Goal: Information Seeking & Learning: Check status

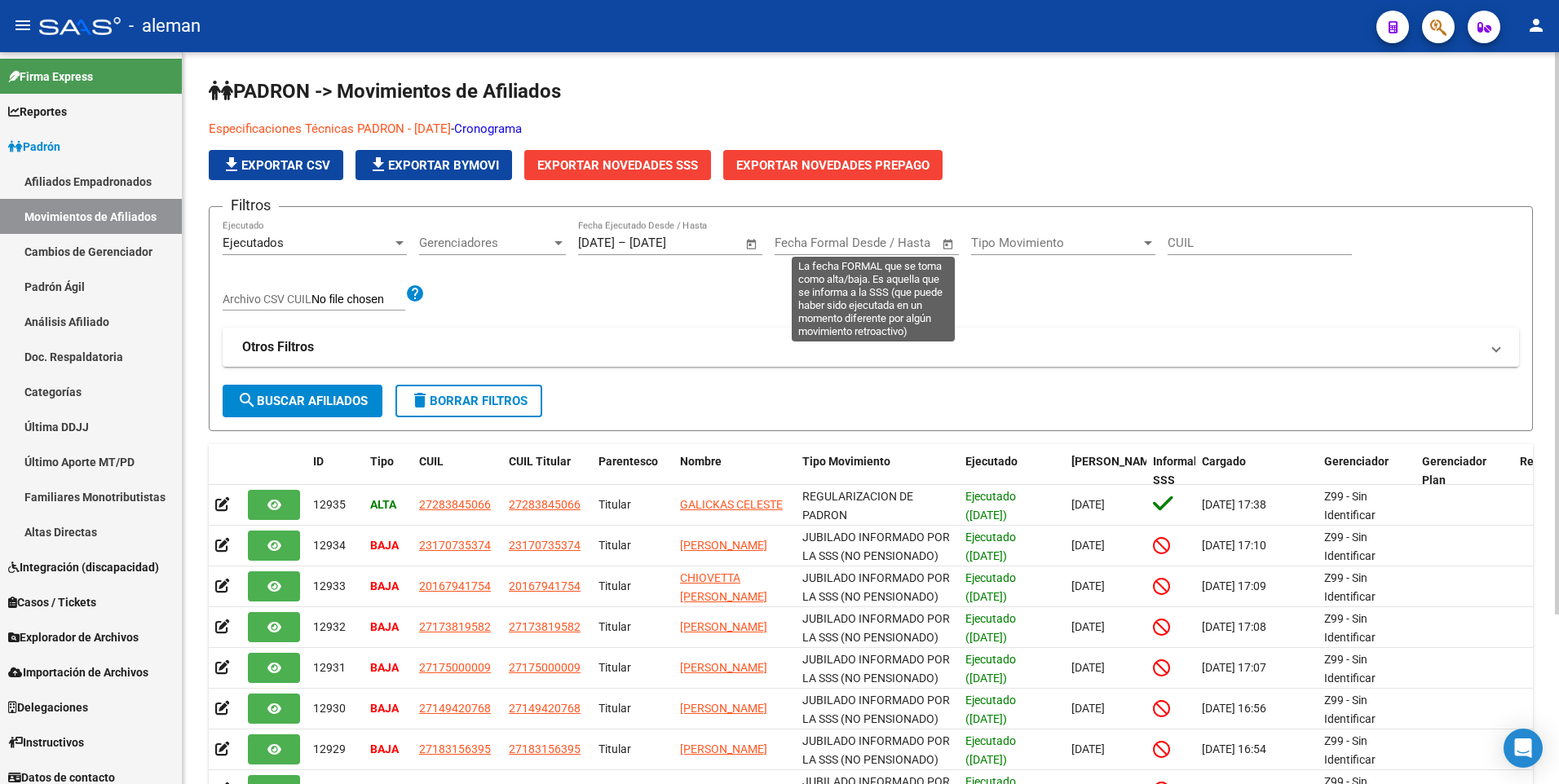
click at [945, 243] on span "Open calendar" at bounding box center [947, 243] width 39 height 39
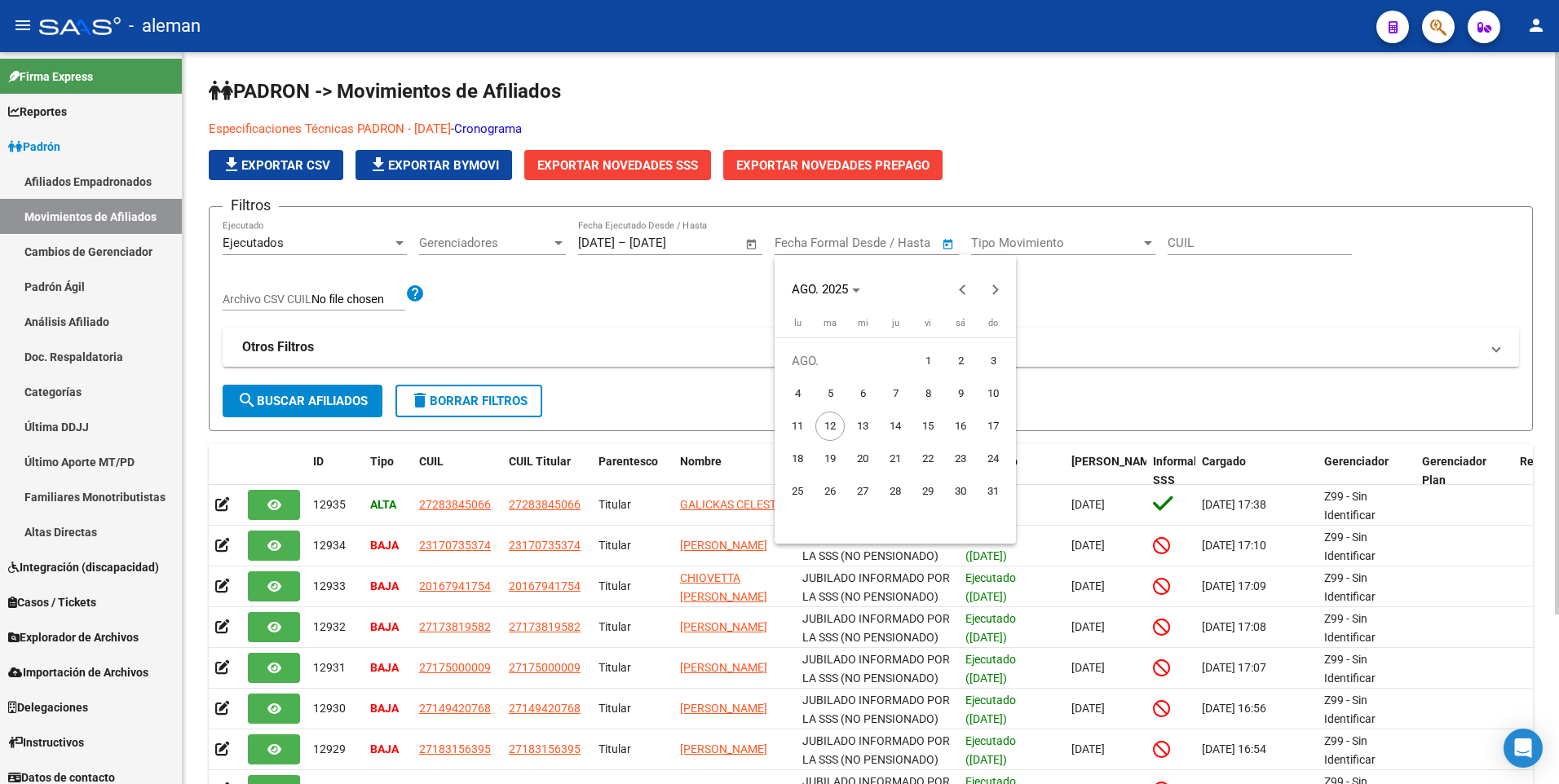
click at [945, 243] on div at bounding box center [780, 392] width 1559 height 784
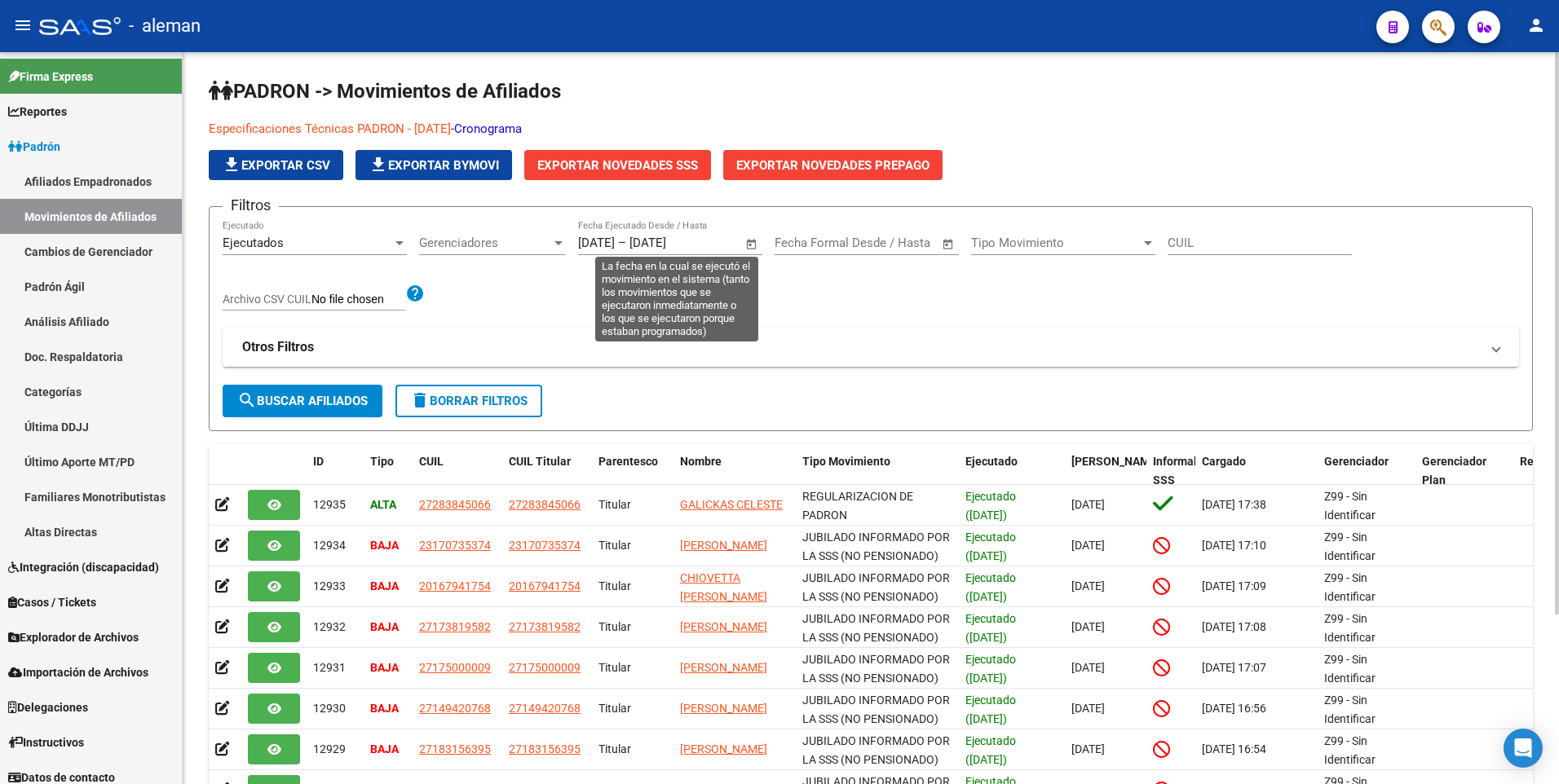
click at [751, 244] on span "Open calendar" at bounding box center [751, 243] width 39 height 39
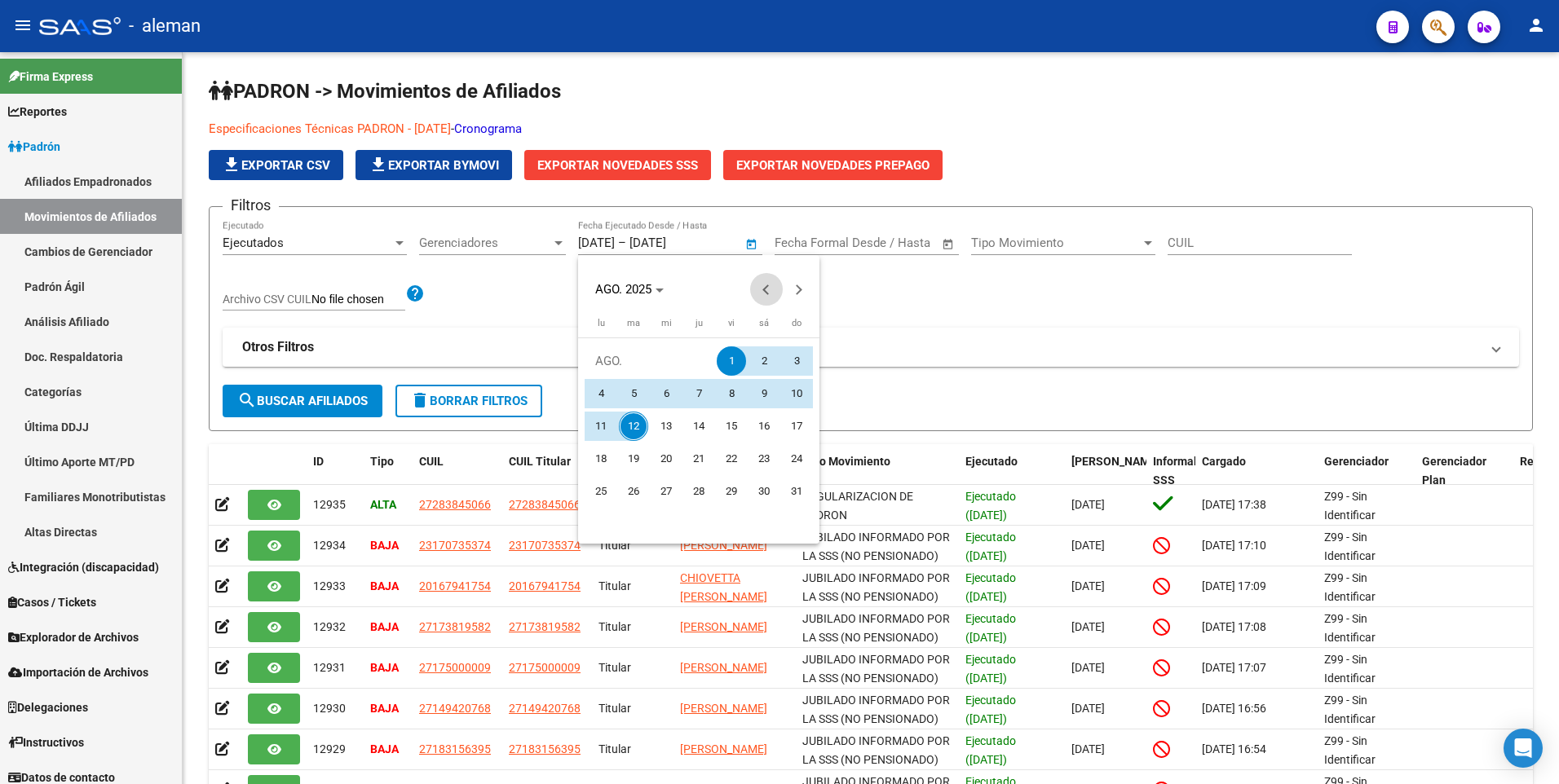
click at [762, 289] on button "Previous month" at bounding box center [765, 289] width 32 height 32
click at [629, 386] on span "1" at bounding box center [633, 393] width 29 height 29
type input "[DATE]"
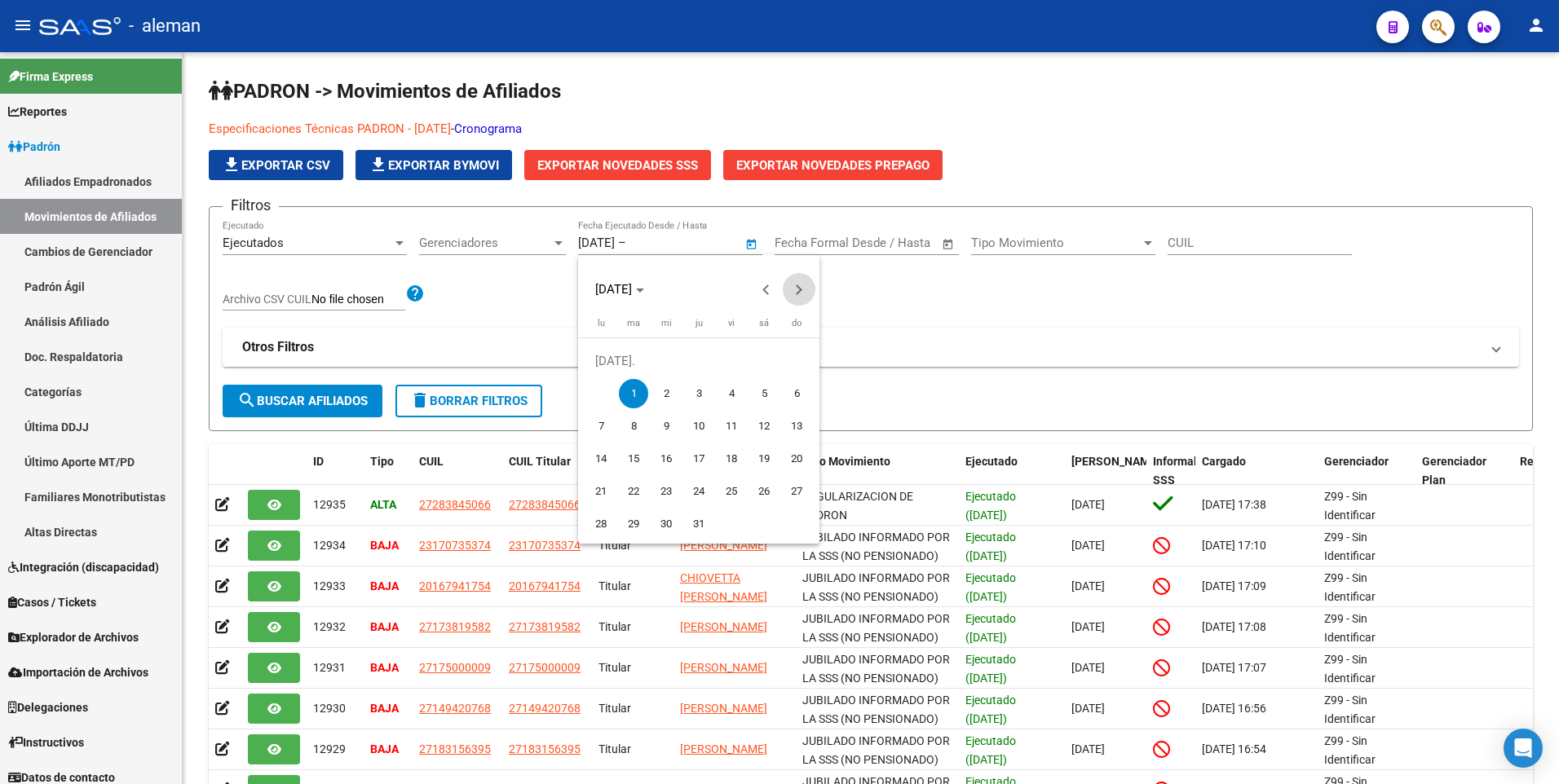
click at [800, 289] on button "Next month" at bounding box center [799, 289] width 32 height 32
click at [631, 423] on span "12" at bounding box center [633, 425] width 29 height 29
type input "[DATE]"
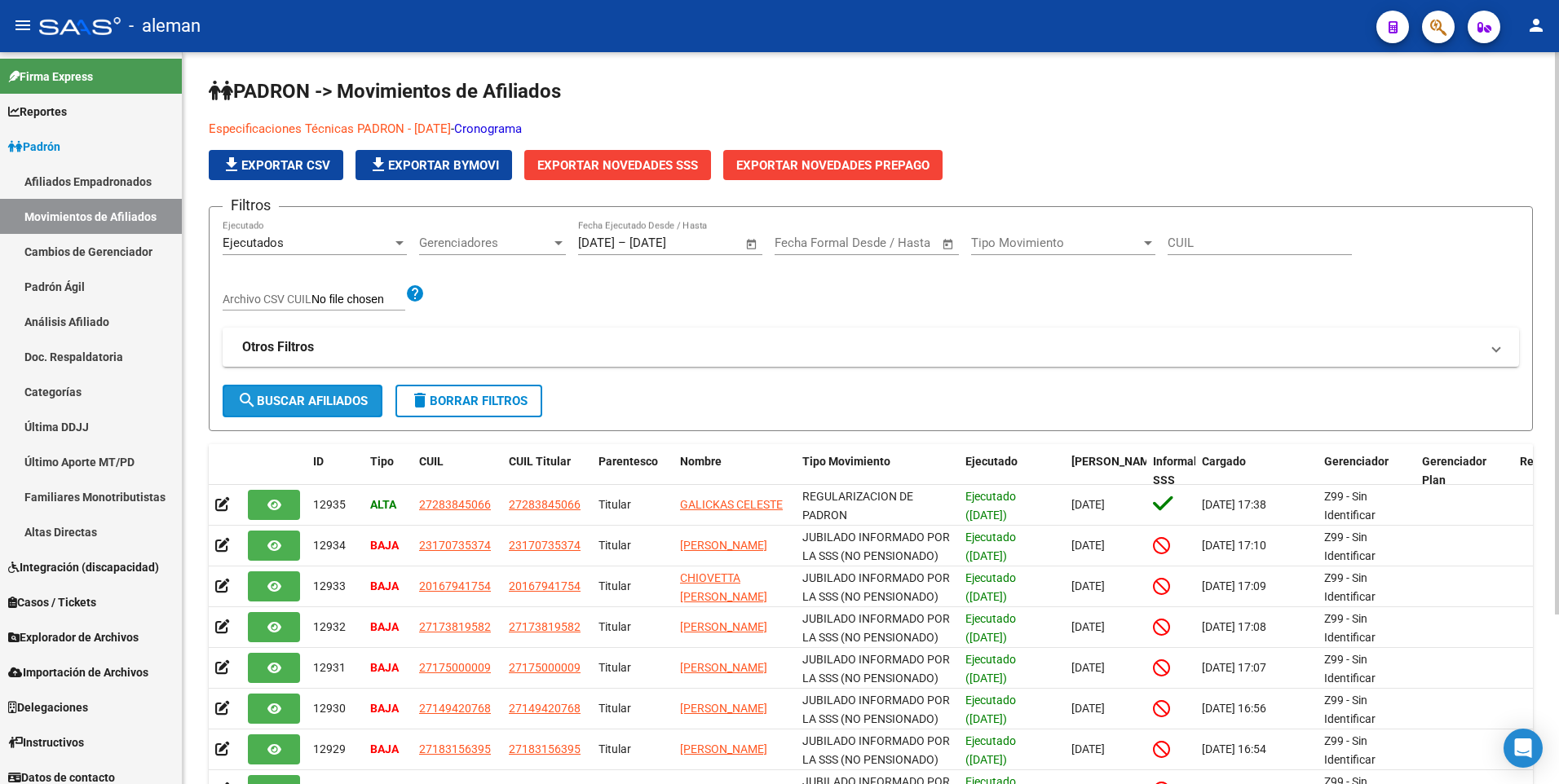
click at [325, 402] on span "search Buscar Afiliados" at bounding box center [303, 401] width 131 height 15
click at [1145, 242] on div at bounding box center [1148, 243] width 8 height 4
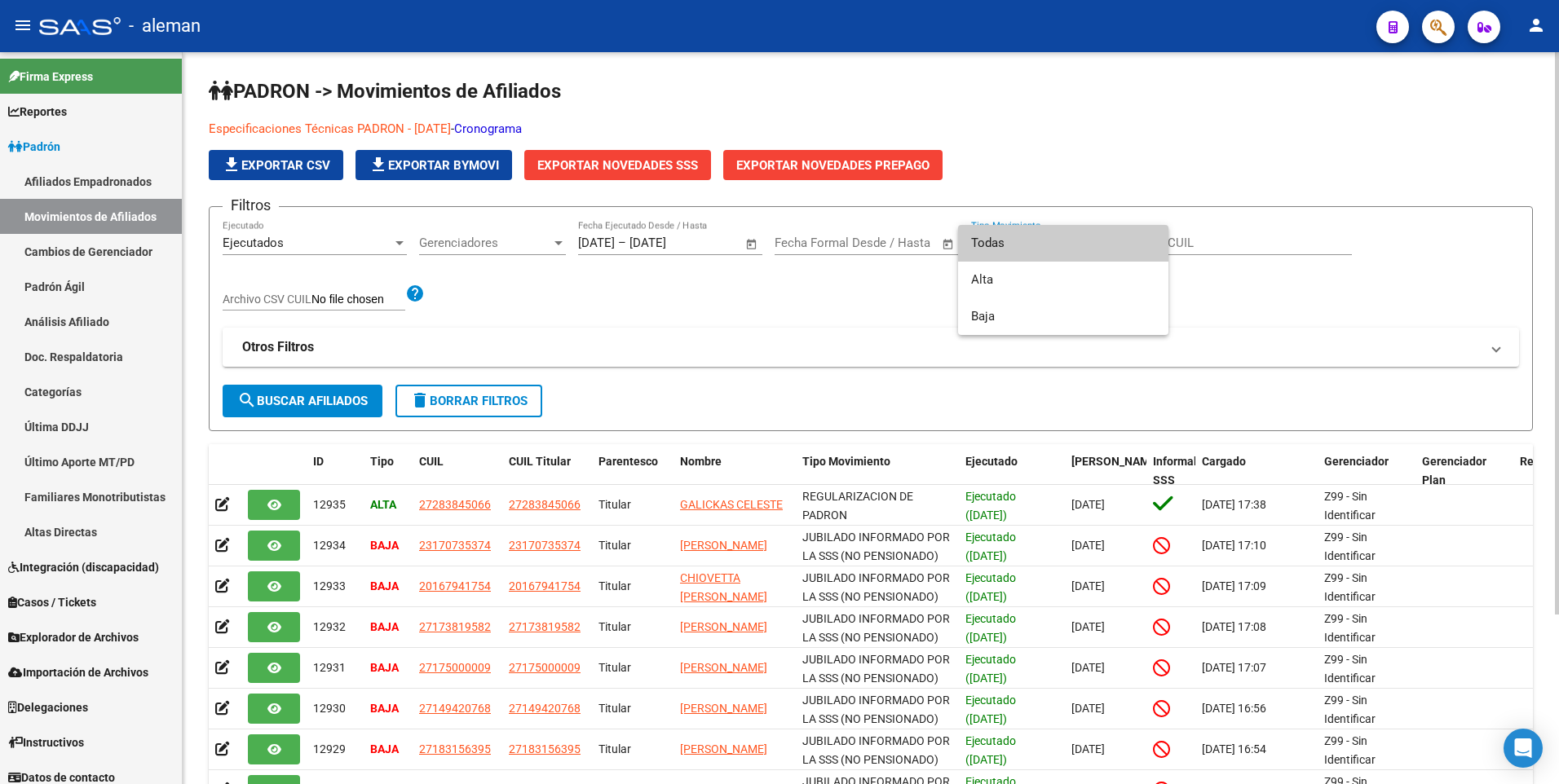
click at [1145, 242] on span "Todas" at bounding box center [1063, 243] width 185 height 36
click at [321, 399] on span "search Buscar Afiliados" at bounding box center [303, 401] width 131 height 15
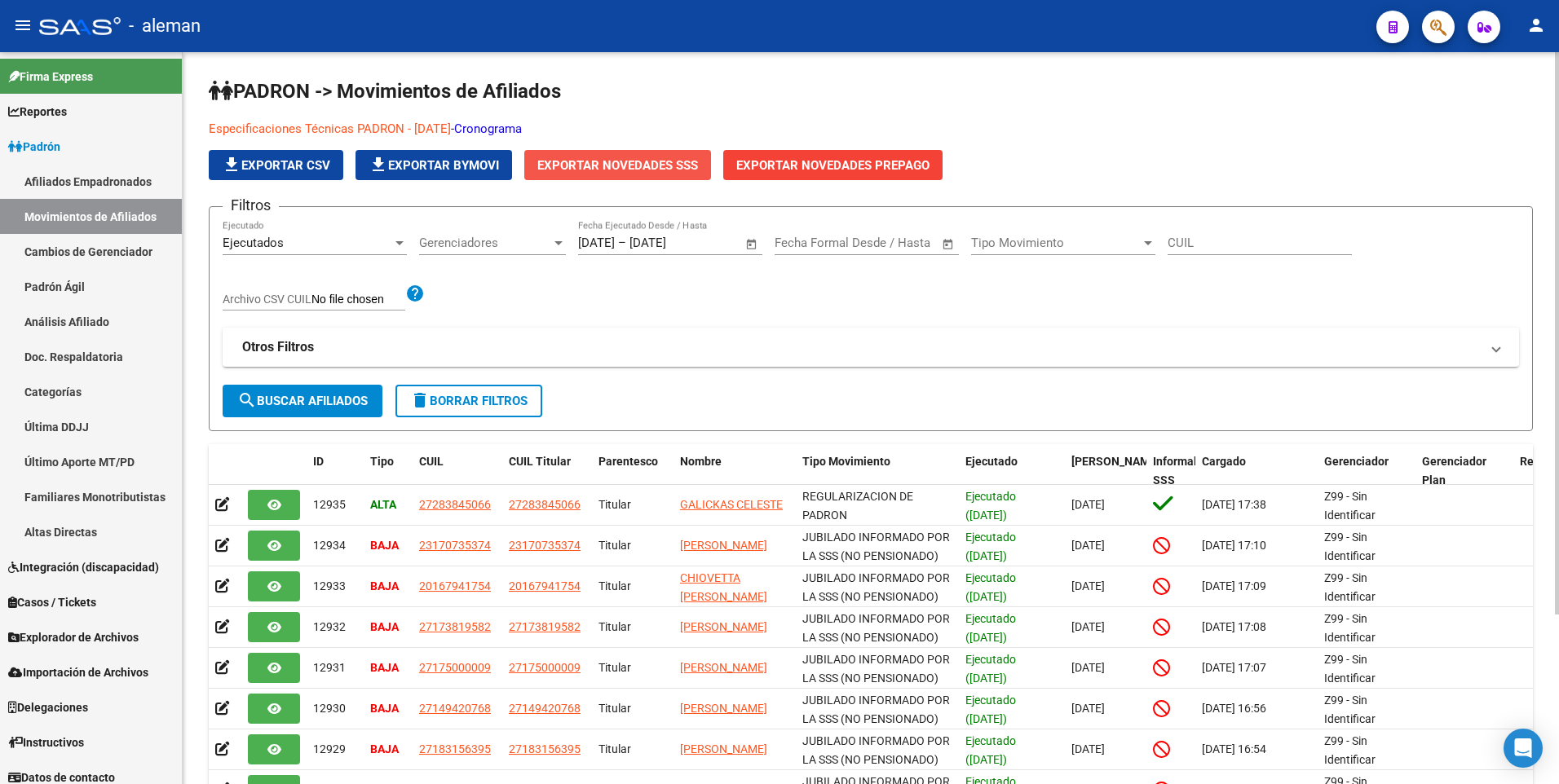
click at [652, 161] on span "Exportar Novedades SSS" at bounding box center [617, 165] width 161 height 15
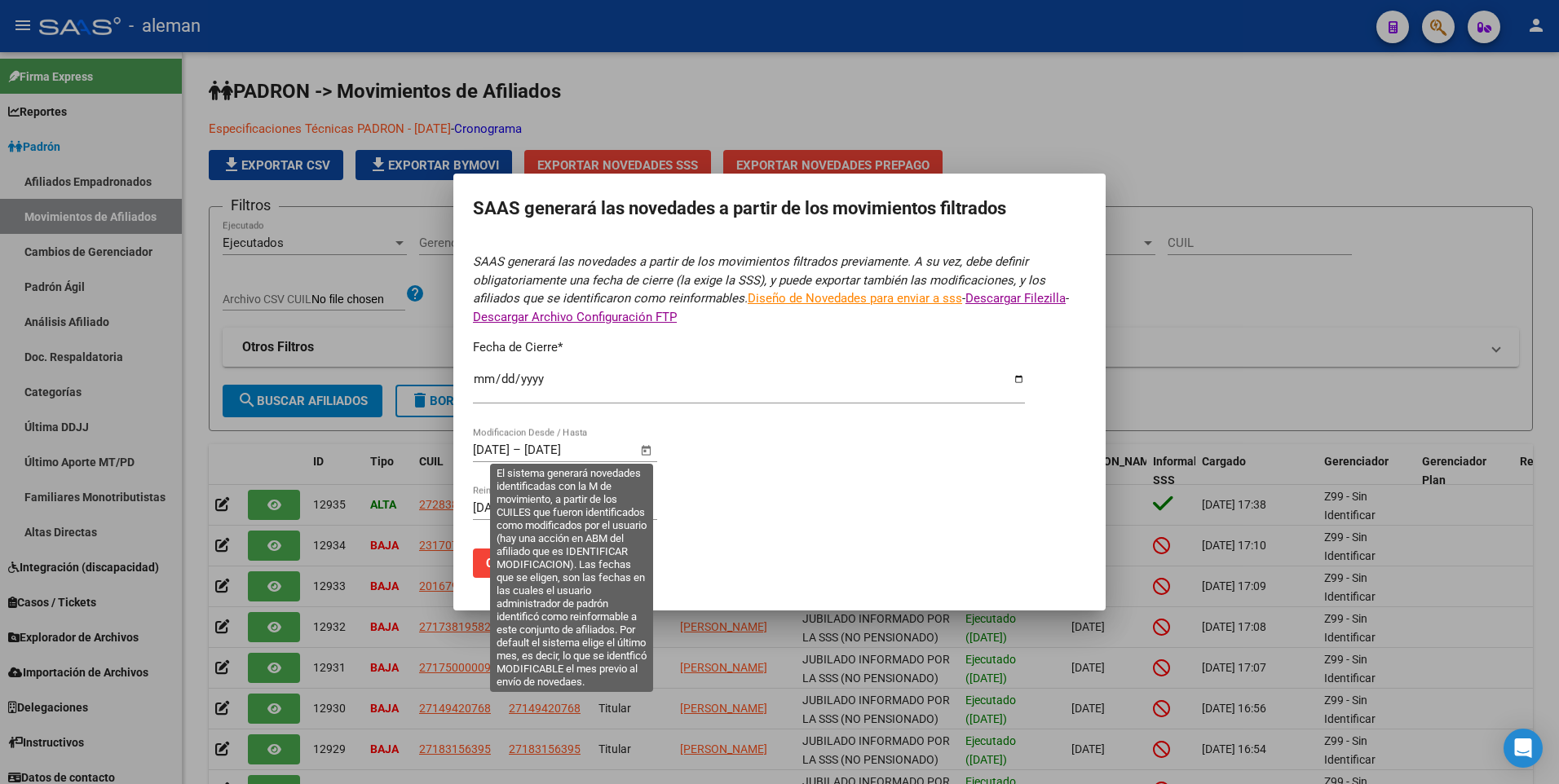
click at [644, 451] on span "Open calendar" at bounding box center [646, 450] width 39 height 39
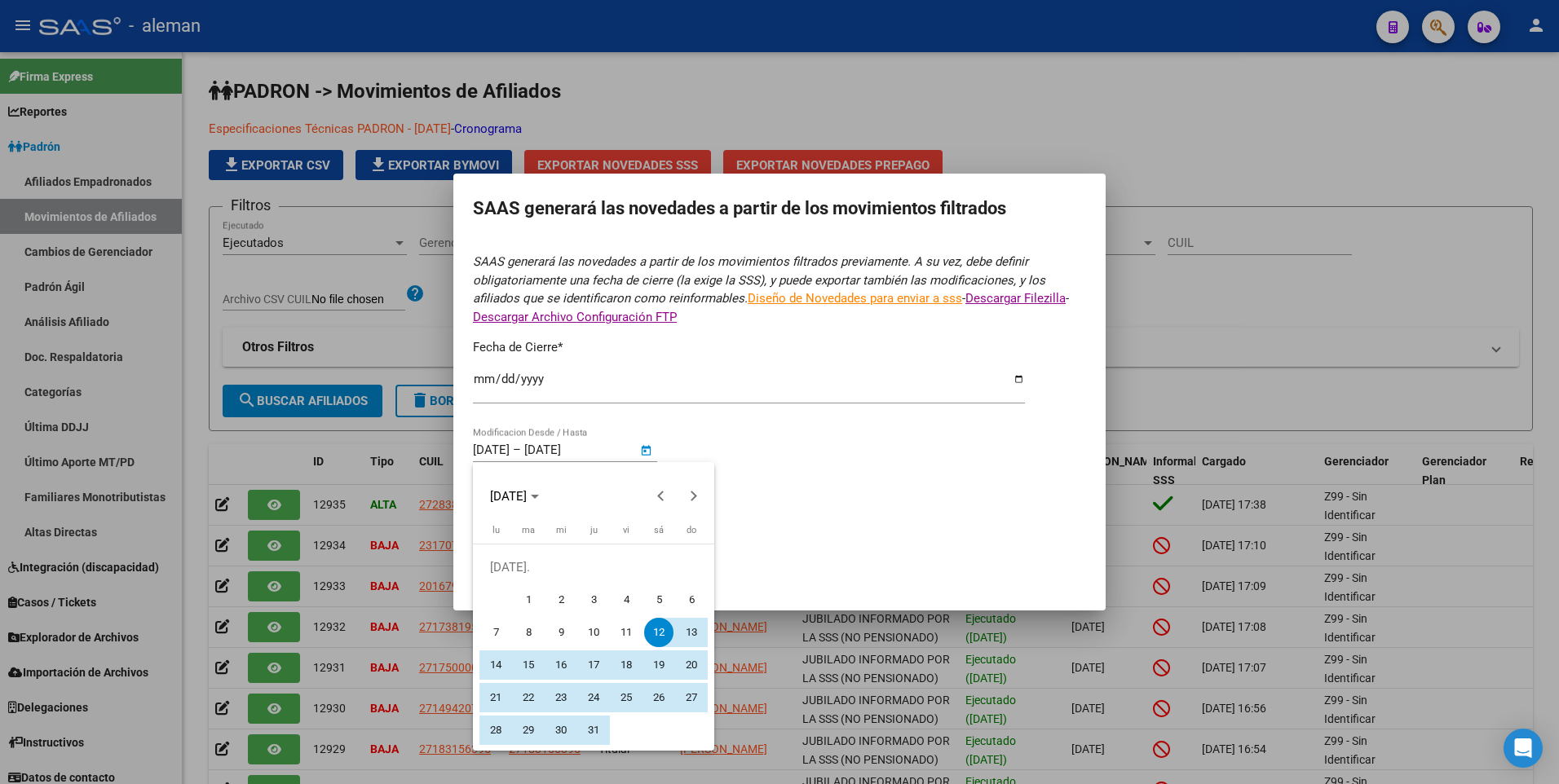
click at [644, 451] on div at bounding box center [780, 392] width 1559 height 784
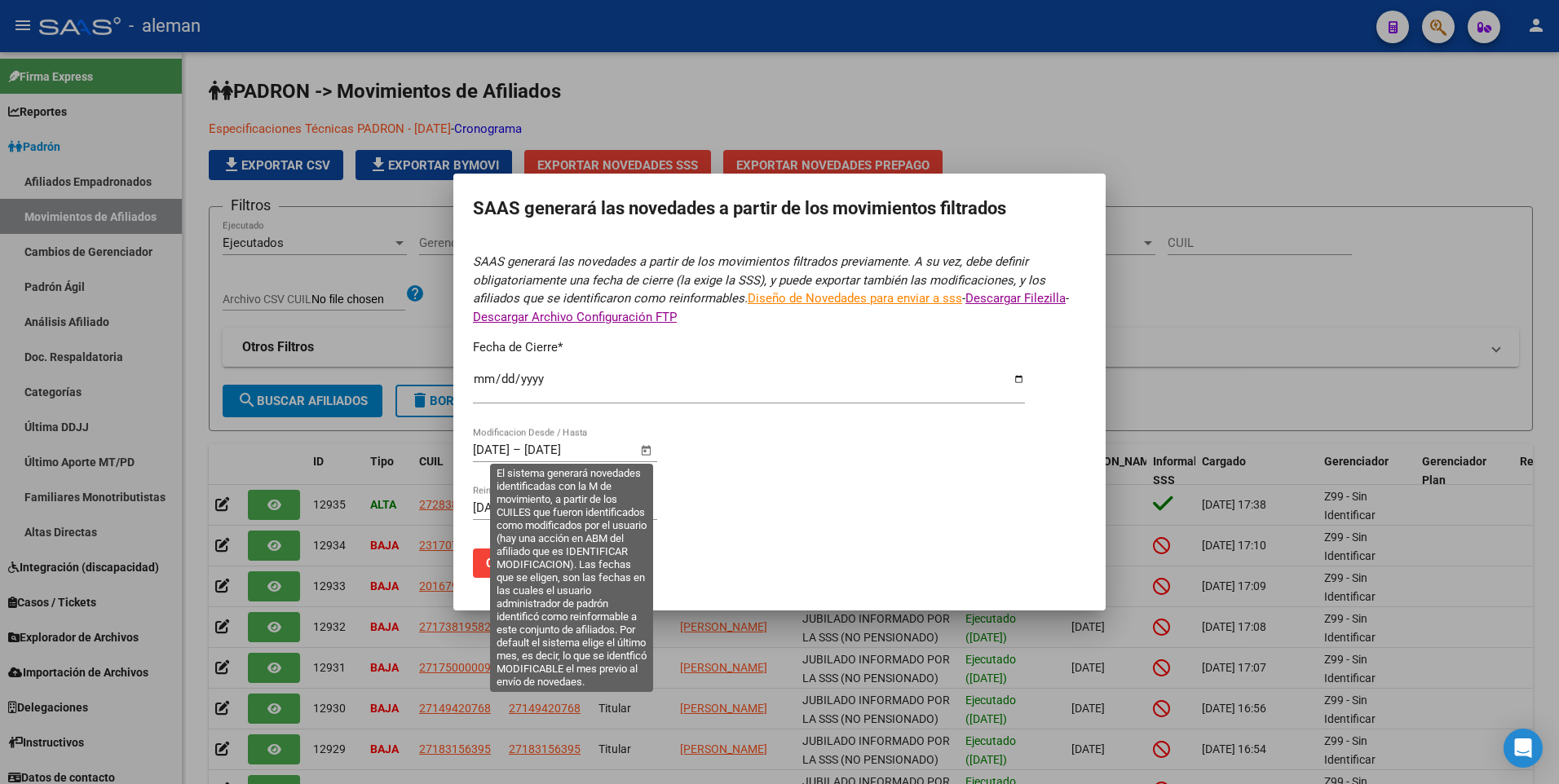
click at [644, 451] on span "Open calendar" at bounding box center [646, 450] width 39 height 39
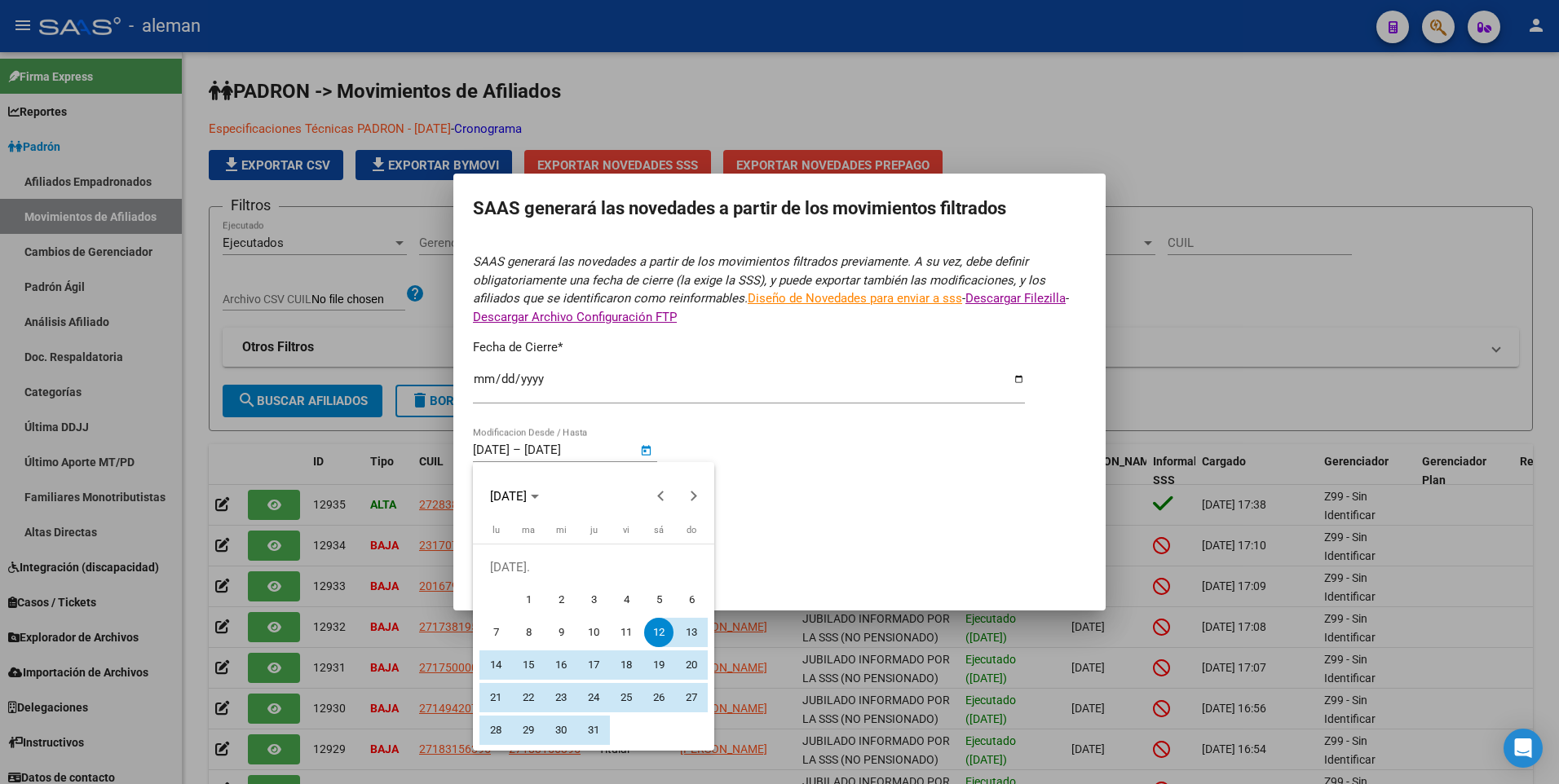
click at [524, 598] on span "1" at bounding box center [528, 599] width 29 height 29
type input "[DATE]"
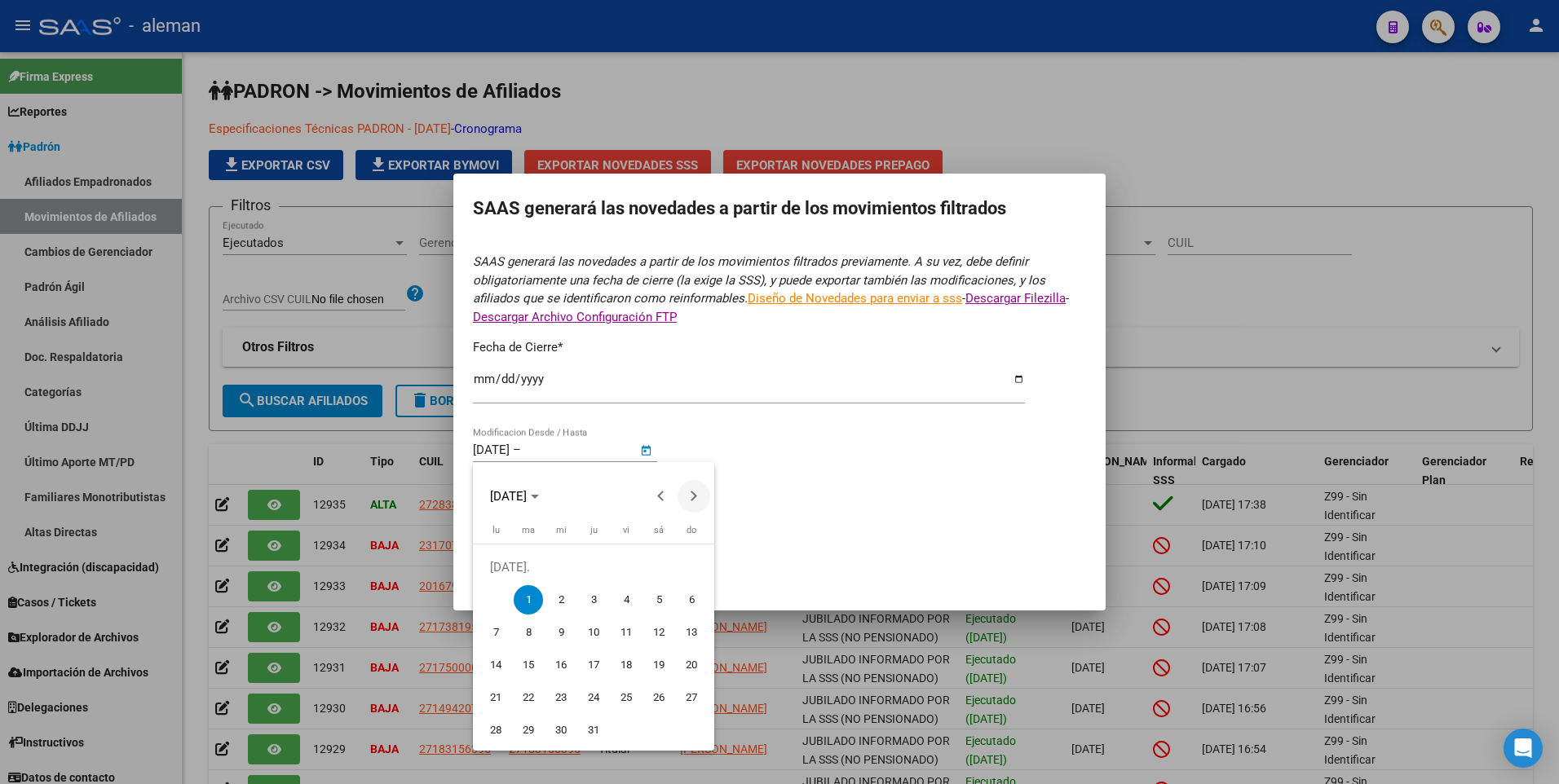
click at [694, 496] on button "Next month" at bounding box center [693, 495] width 32 height 32
click at [531, 628] on span "12" at bounding box center [528, 632] width 29 height 29
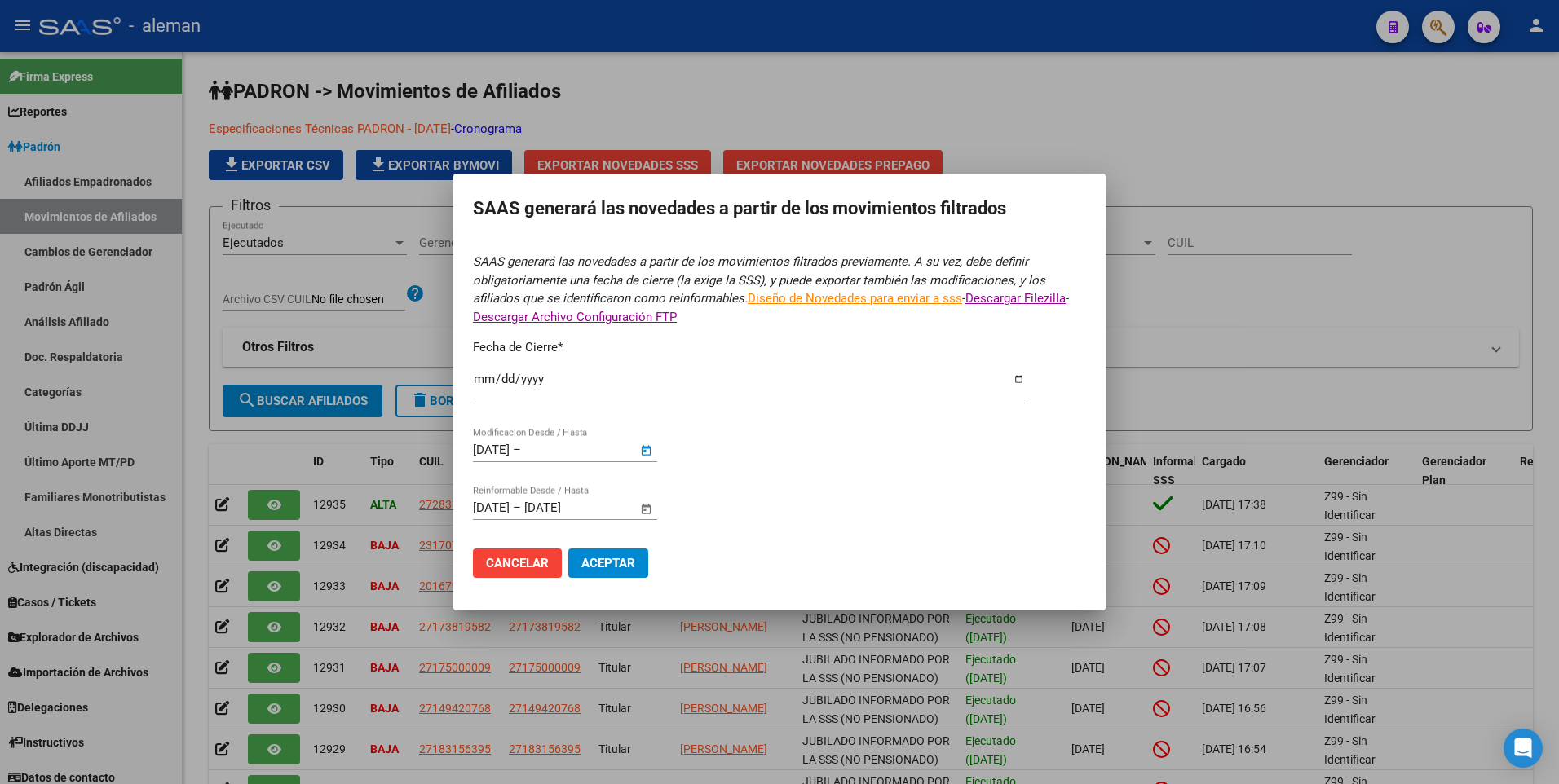
type input "[DATE]"
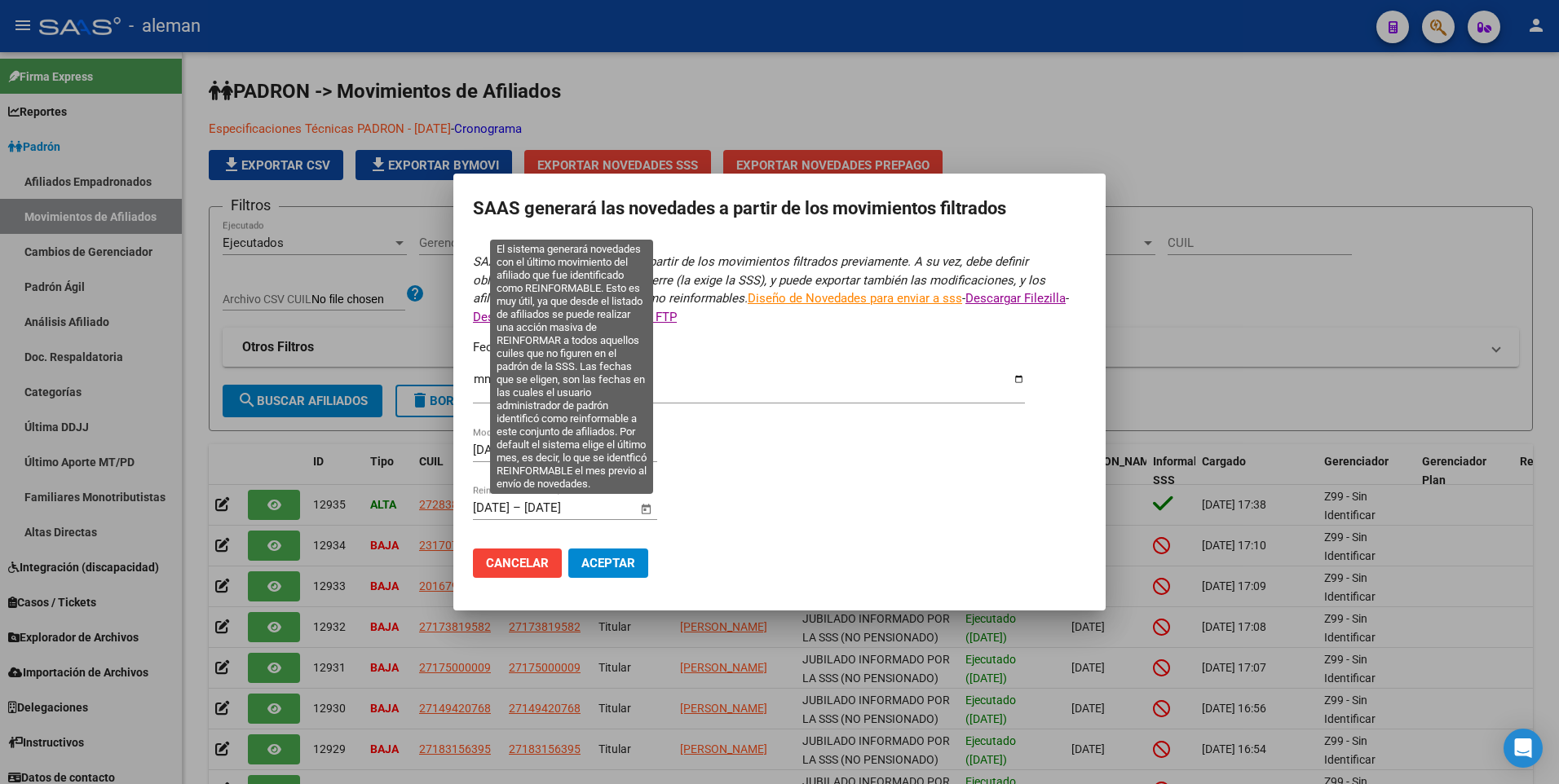
click at [645, 509] on span "Open calendar" at bounding box center [646, 508] width 39 height 39
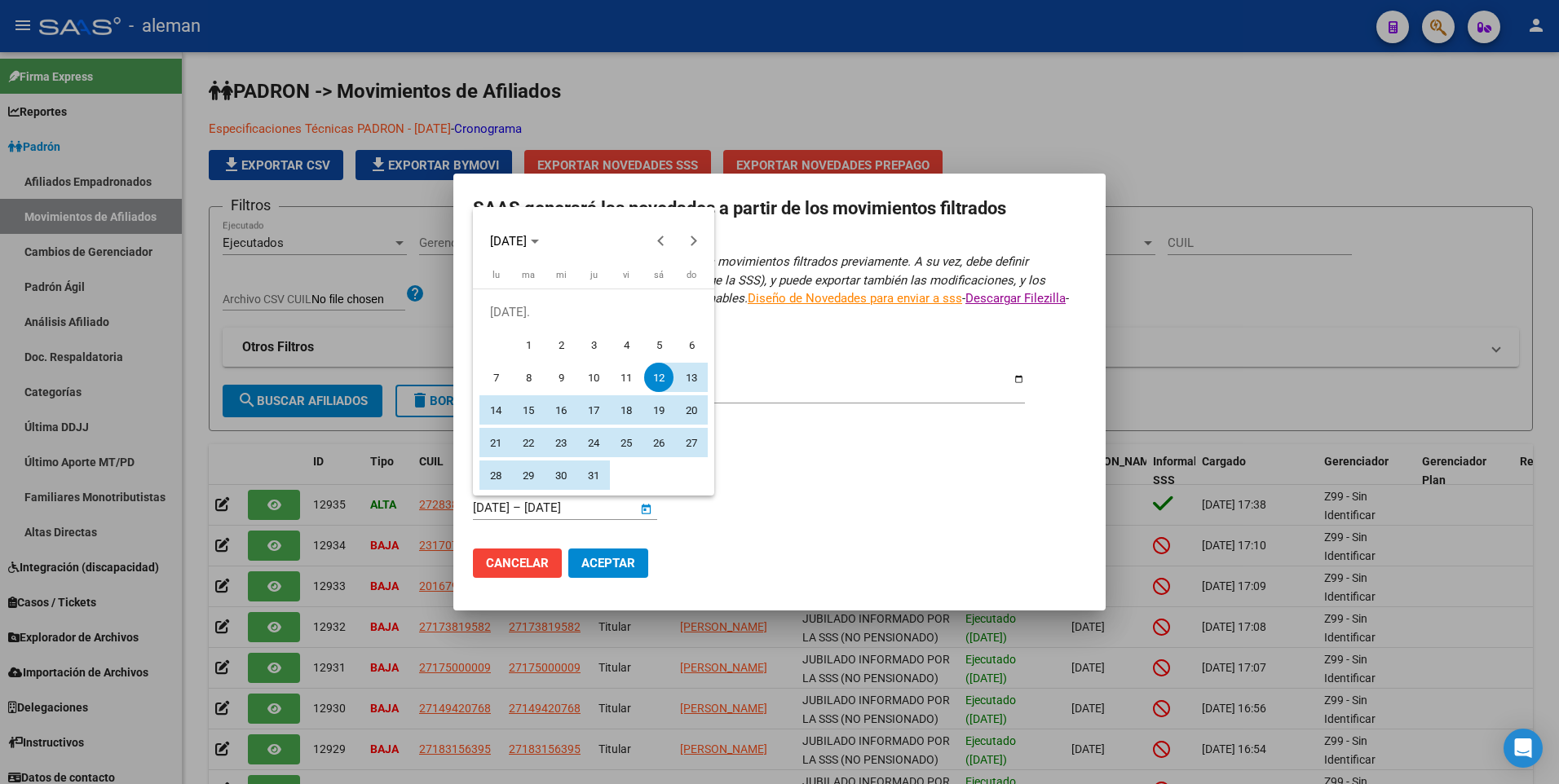
click at [531, 342] on span "1" at bounding box center [528, 344] width 29 height 29
type input "[DATE]"
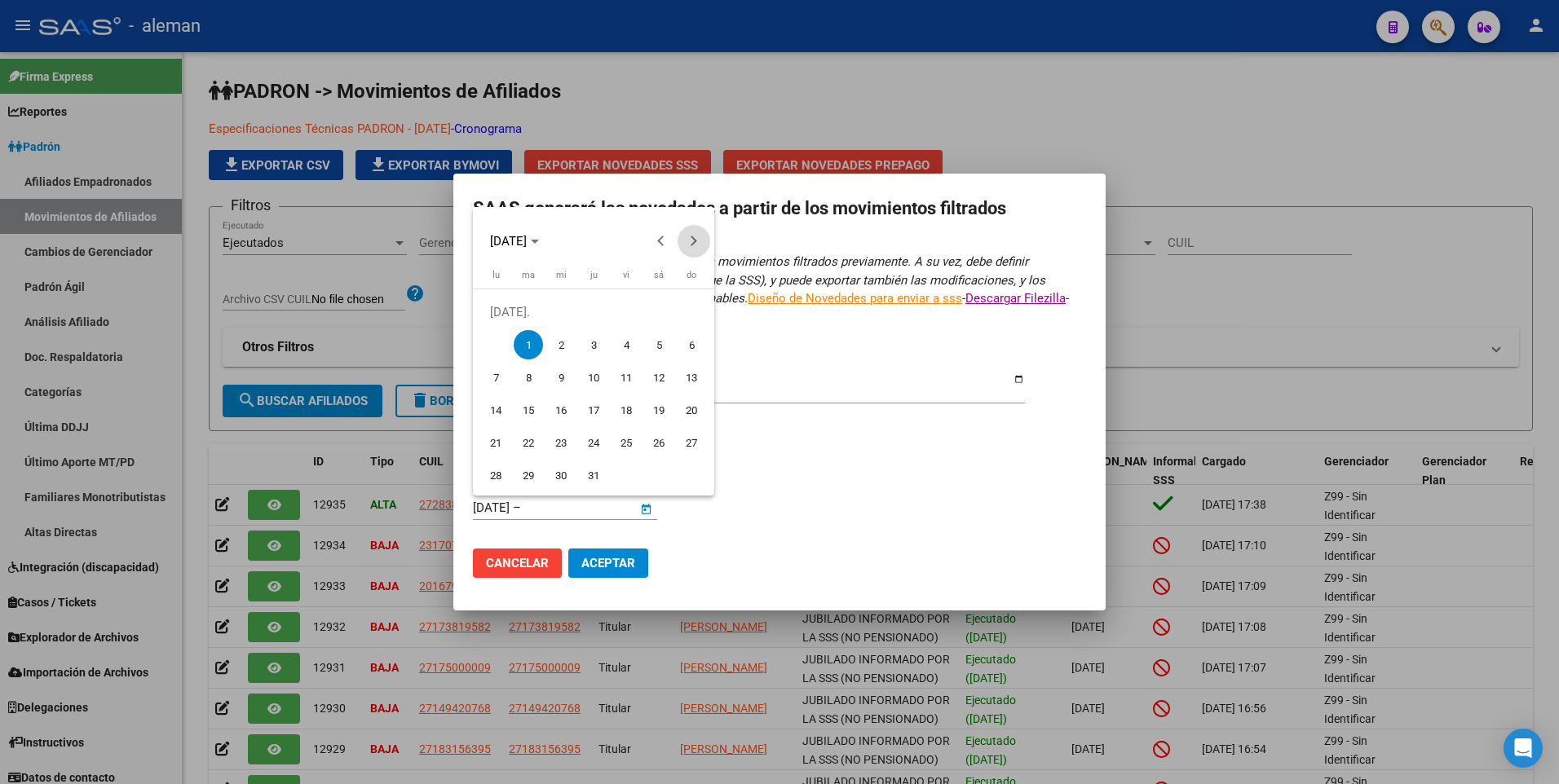
click at [698, 238] on span "Next month" at bounding box center [693, 241] width 32 height 32
click at [521, 370] on span "12" at bounding box center [528, 376] width 29 height 29
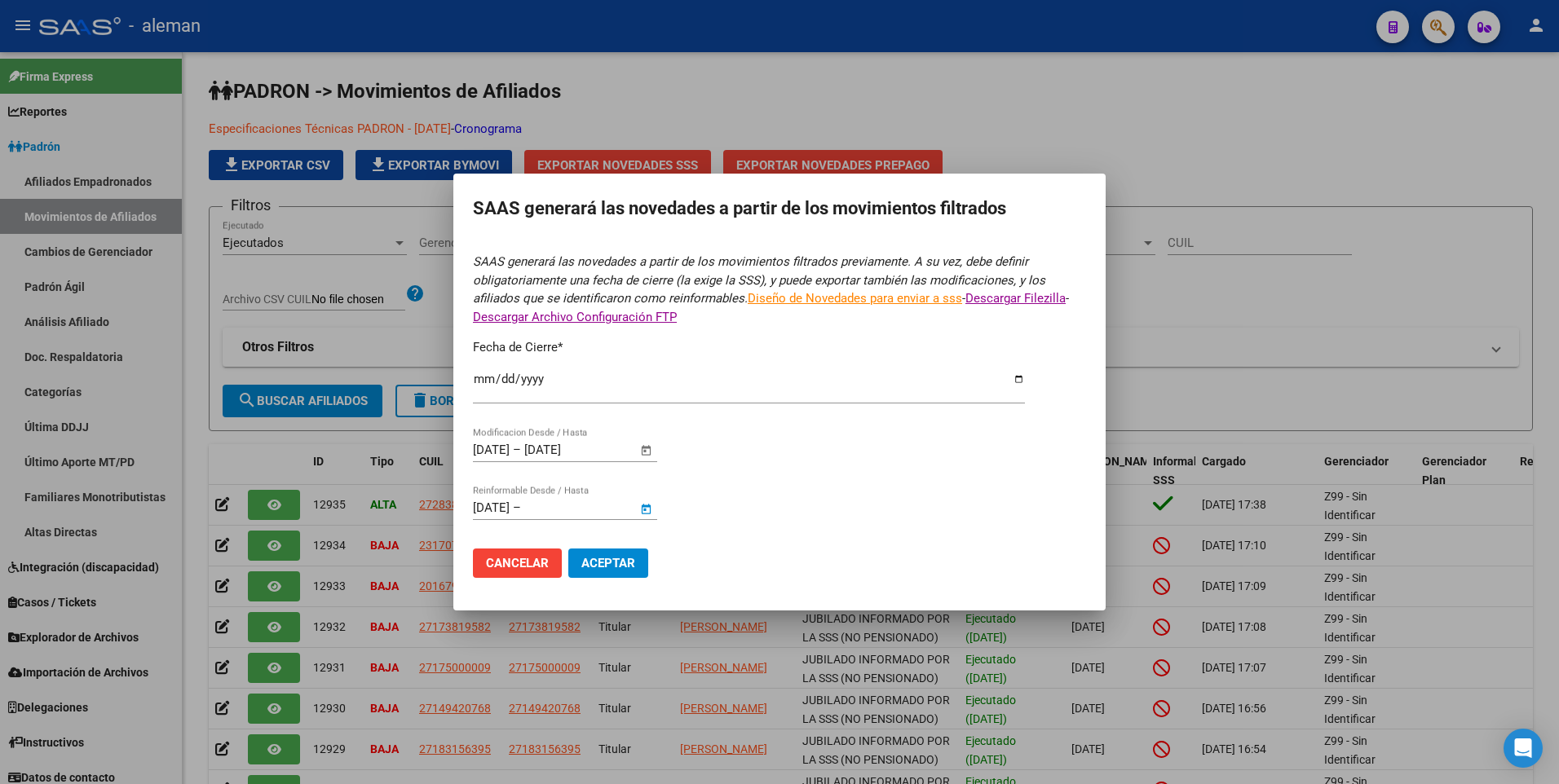
type input "[DATE]"
click at [753, 476] on form "SAAS generará las novedades a partir de los movimientos filtrados previamente. …" at bounding box center [779, 421] width 613 height 337
click at [592, 558] on span "Aceptar" at bounding box center [607, 563] width 54 height 15
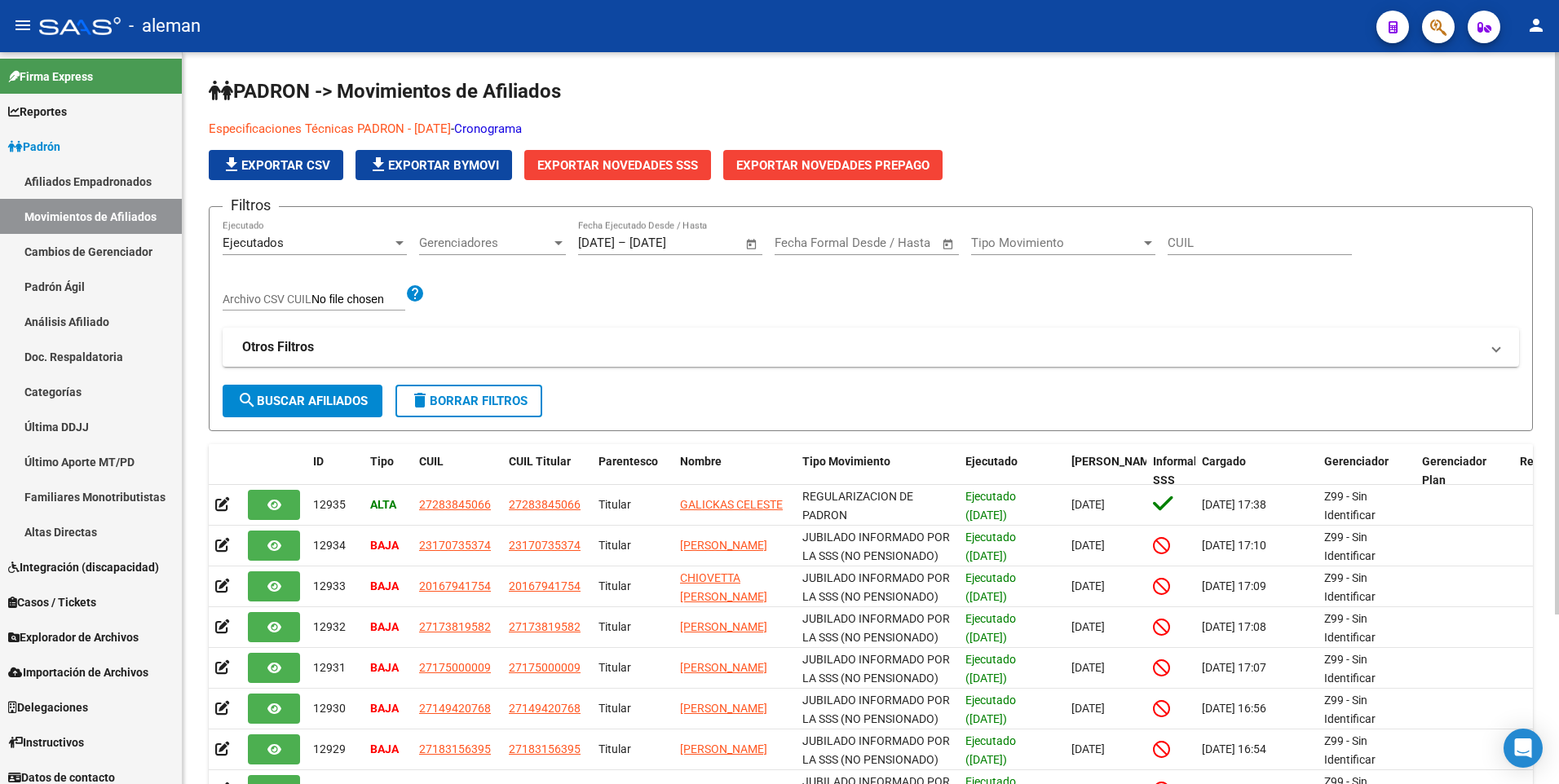
click at [1074, 108] on app-list-header "PADRON -> Movimientos de Afiliados Especificaciones Técnicas PADRON - [DATE] - …" at bounding box center [871, 255] width 1324 height 353
click at [1125, 122] on p "Especificaciones Técnicas PADRON - [DATE] - Cronograma" at bounding box center [738, 129] width 1059 height 18
click at [49, 142] on span "Padrón" at bounding box center [34, 146] width 52 height 18
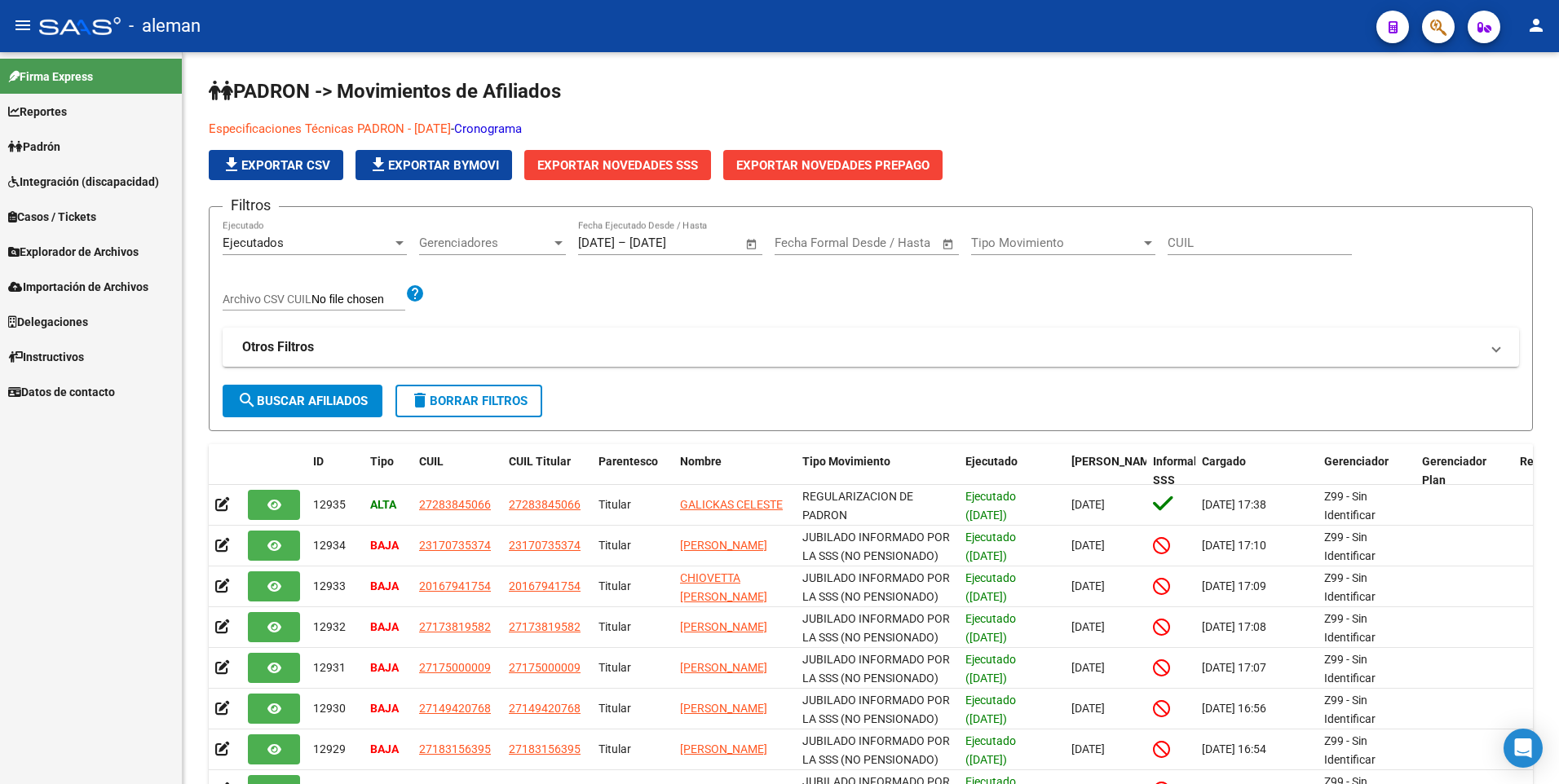
click at [65, 246] on span "Explorador de Archivos" at bounding box center [74, 252] width 131 height 18
click at [41, 352] on link "SSS" at bounding box center [91, 356] width 182 height 35
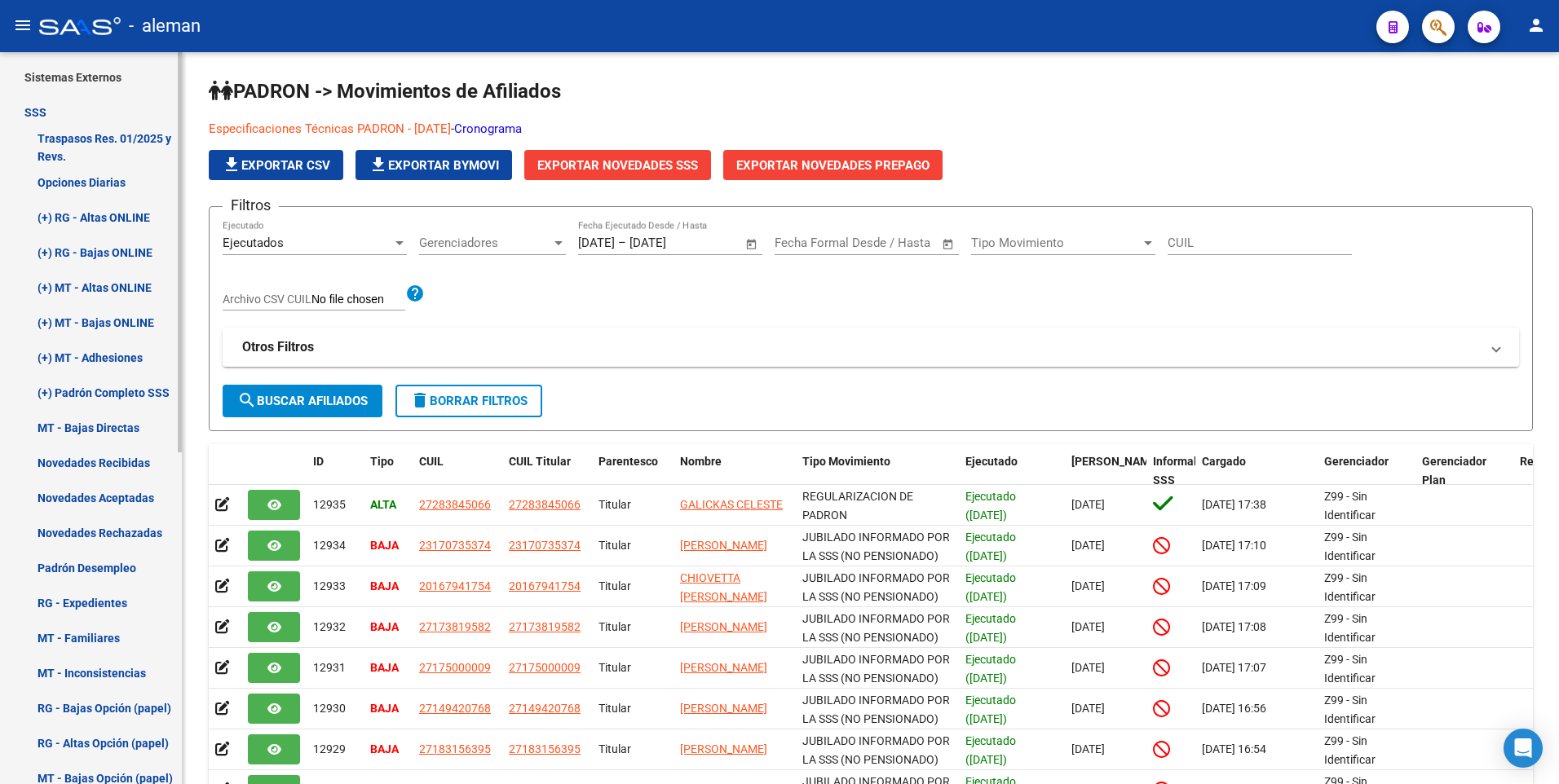
scroll to position [163, 0]
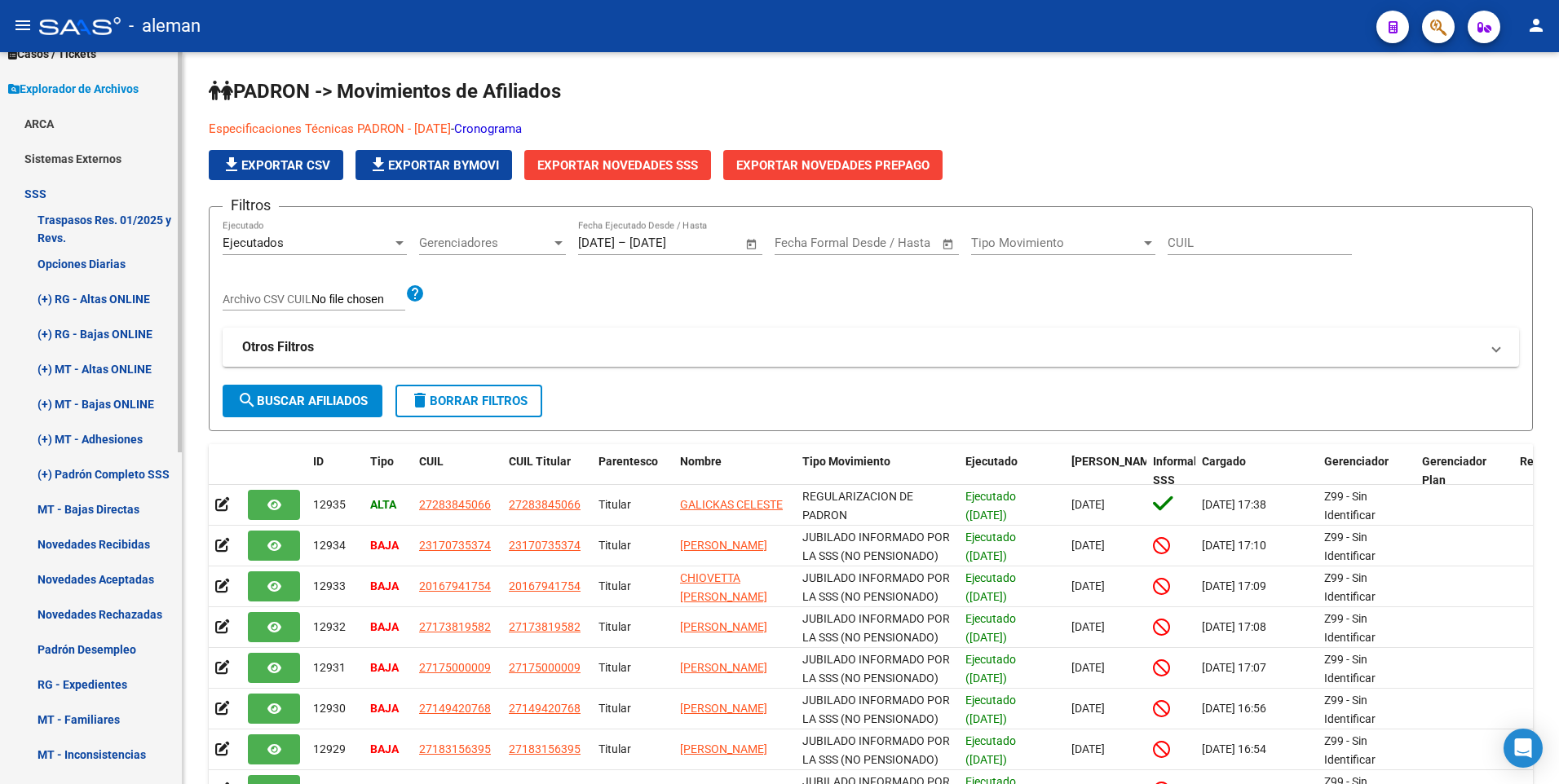
click at [92, 361] on link "(+) MT - Altas ONLINE" at bounding box center [91, 369] width 182 height 35
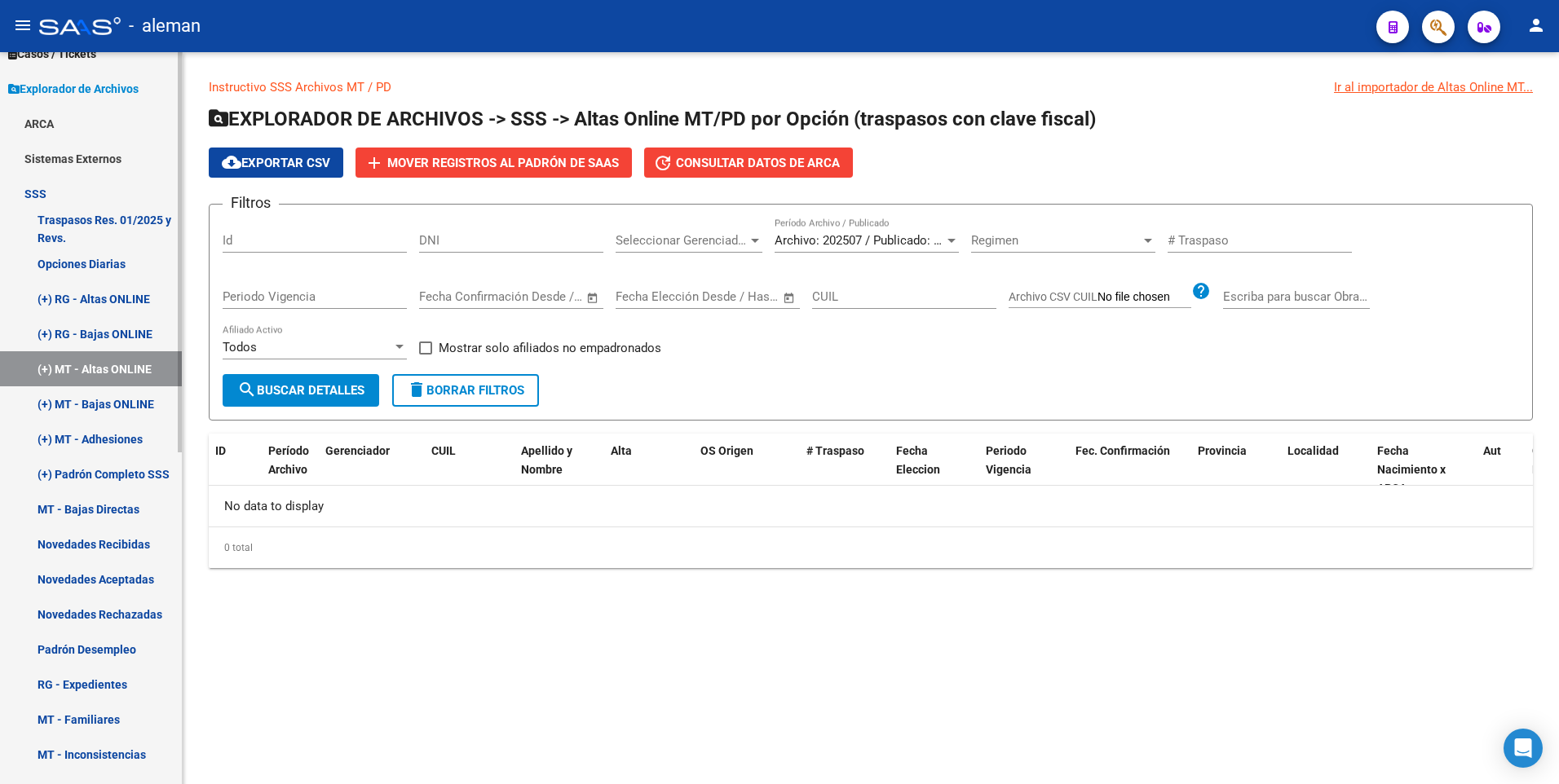
click at [90, 408] on link "(+) MT - Bajas ONLINE" at bounding box center [91, 404] width 182 height 35
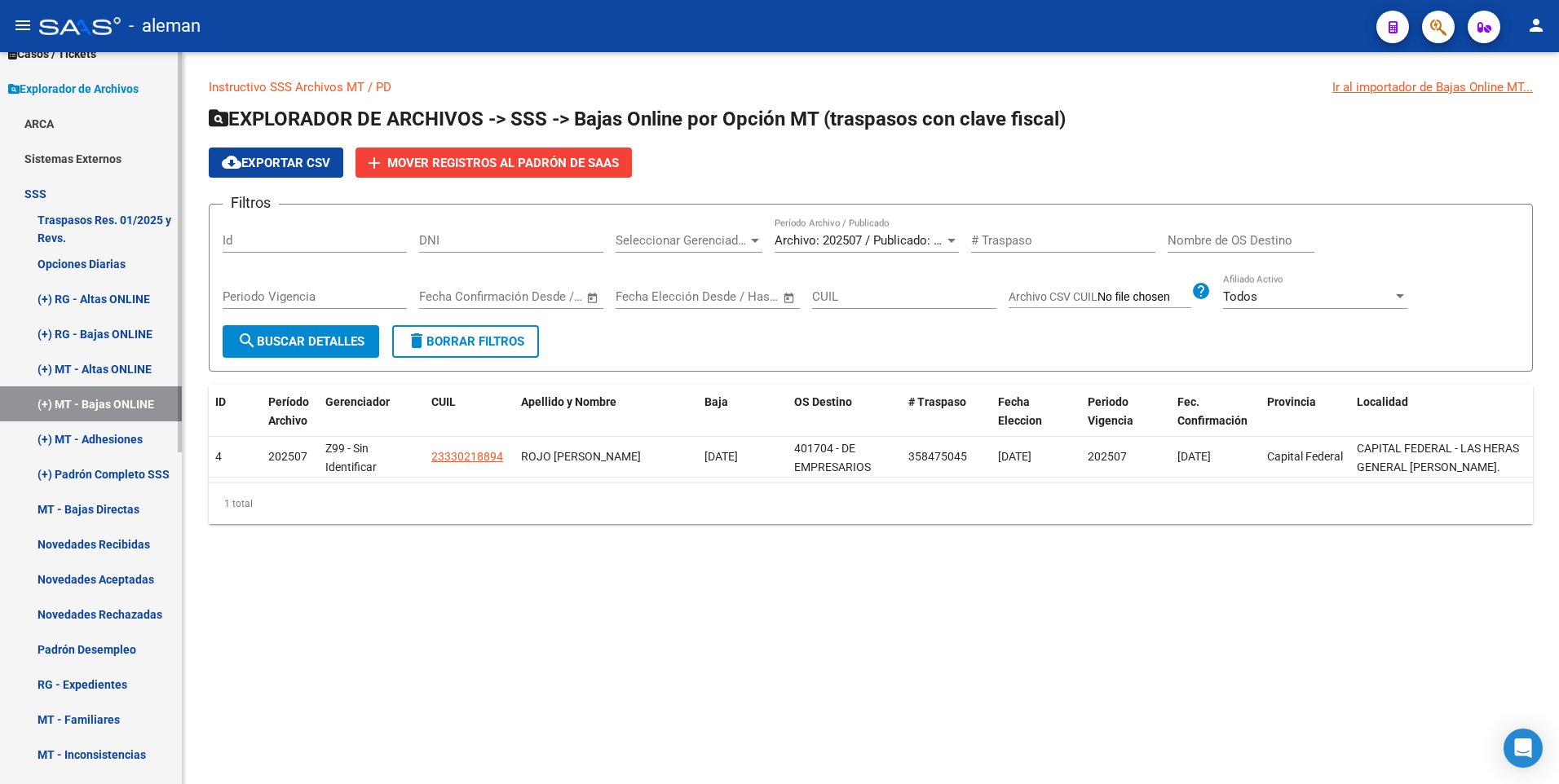
click at [90, 440] on link "(+) MT - Adhesiones" at bounding box center [91, 438] width 182 height 35
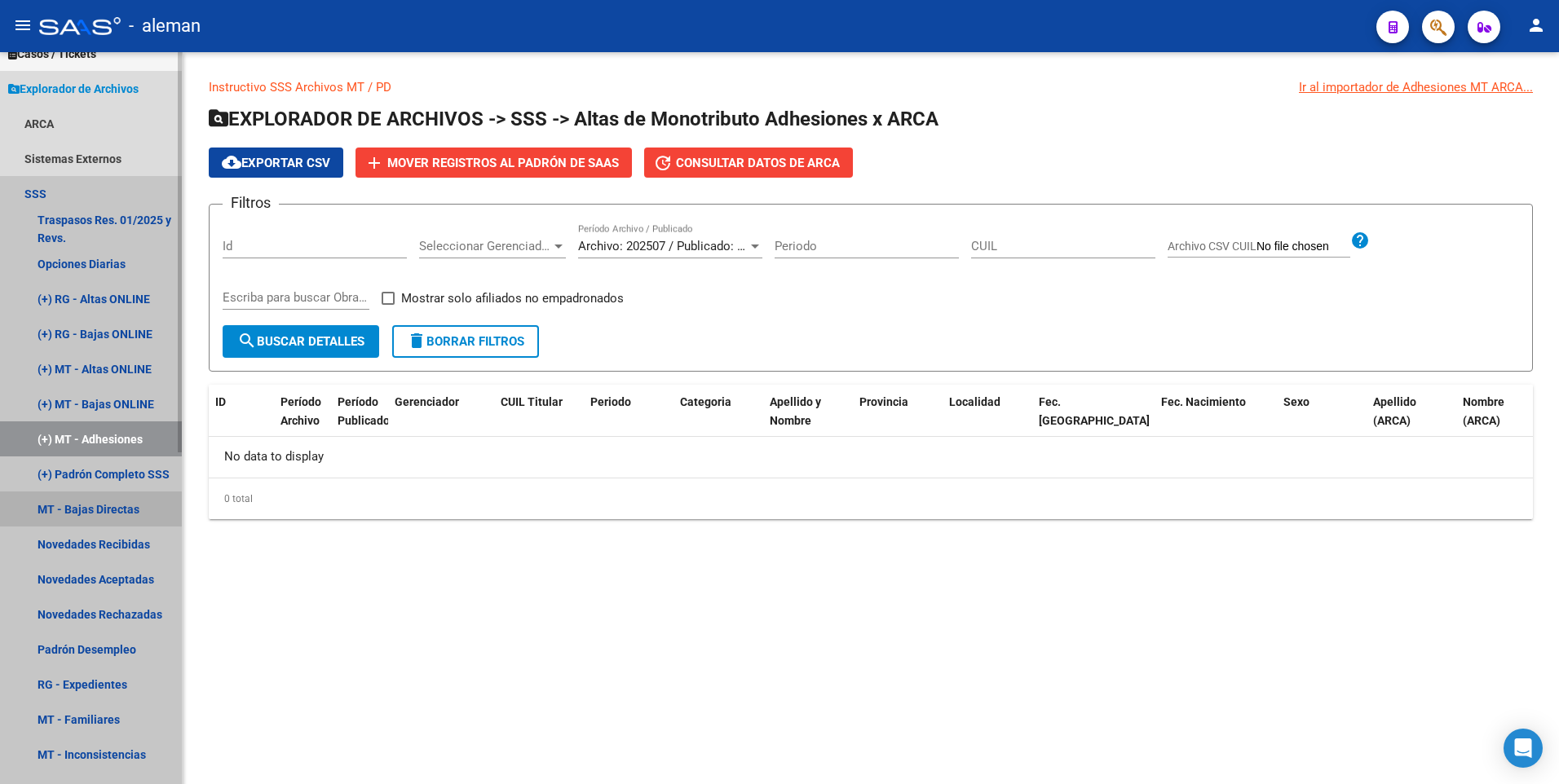
click at [90, 509] on link "MT - Bajas Directas" at bounding box center [91, 509] width 182 height 35
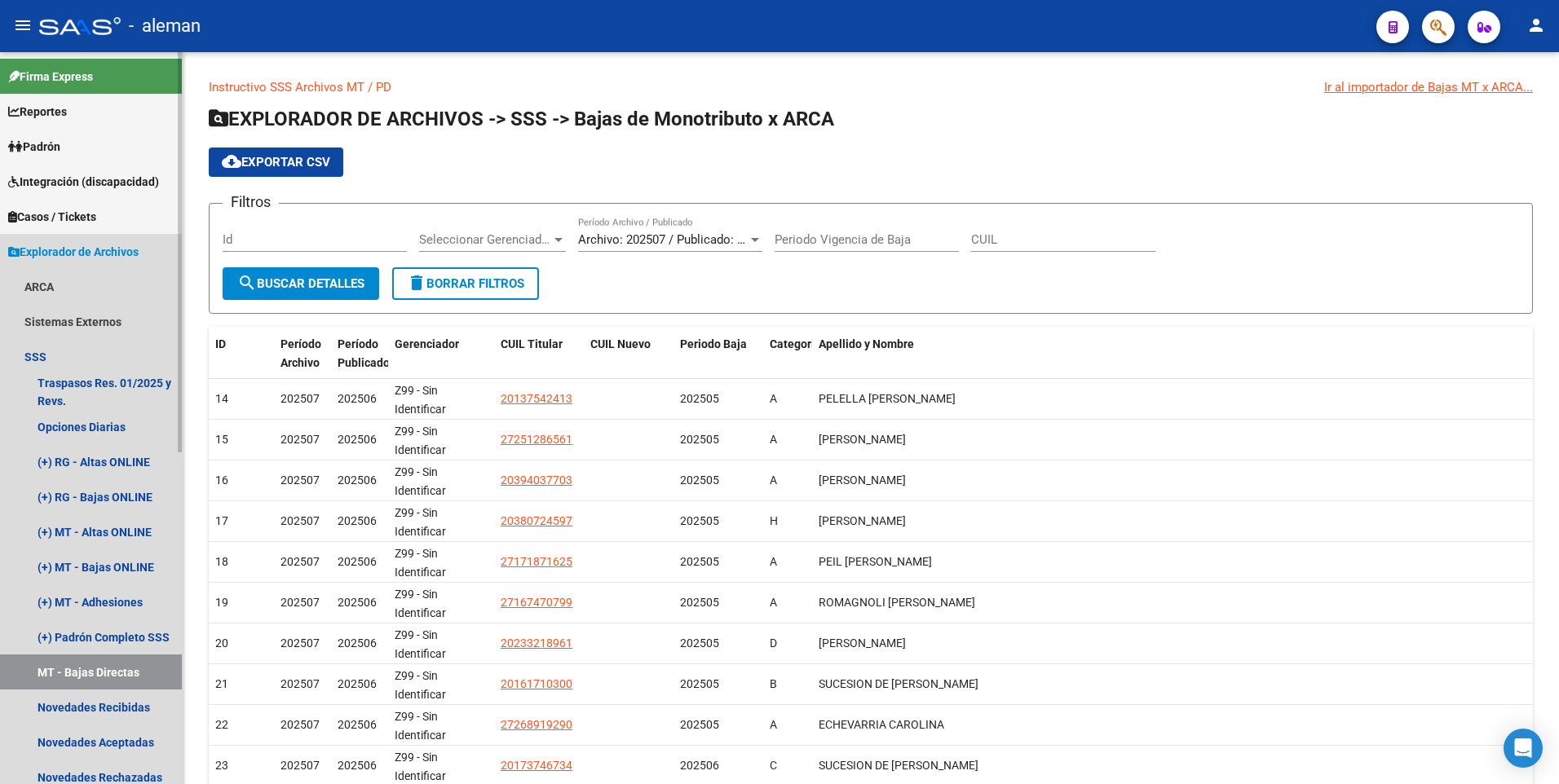
click at [82, 243] on span "Explorador de Archivos" at bounding box center [74, 252] width 131 height 18
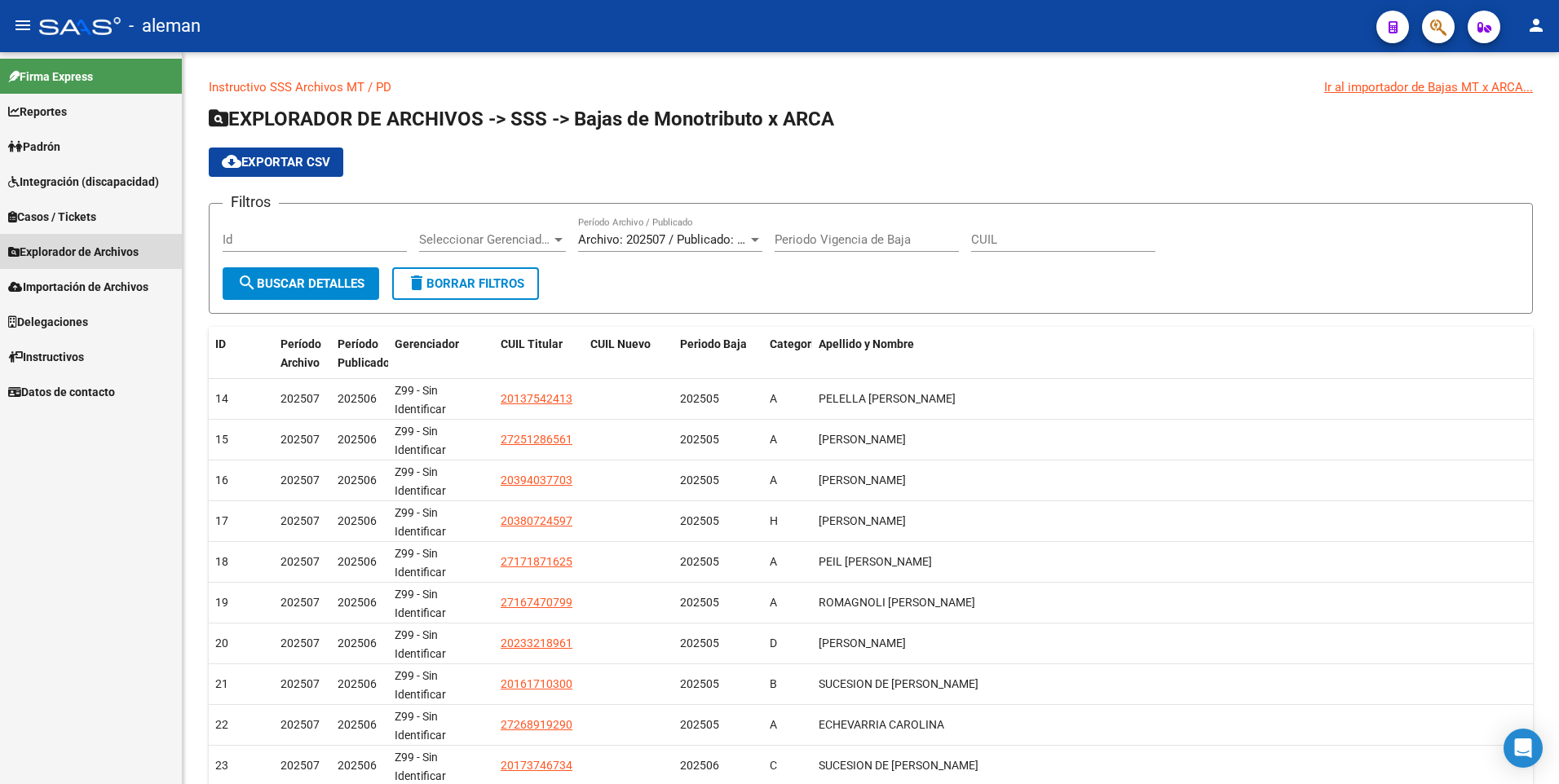
click at [71, 249] on span "Explorador de Archivos" at bounding box center [74, 252] width 131 height 18
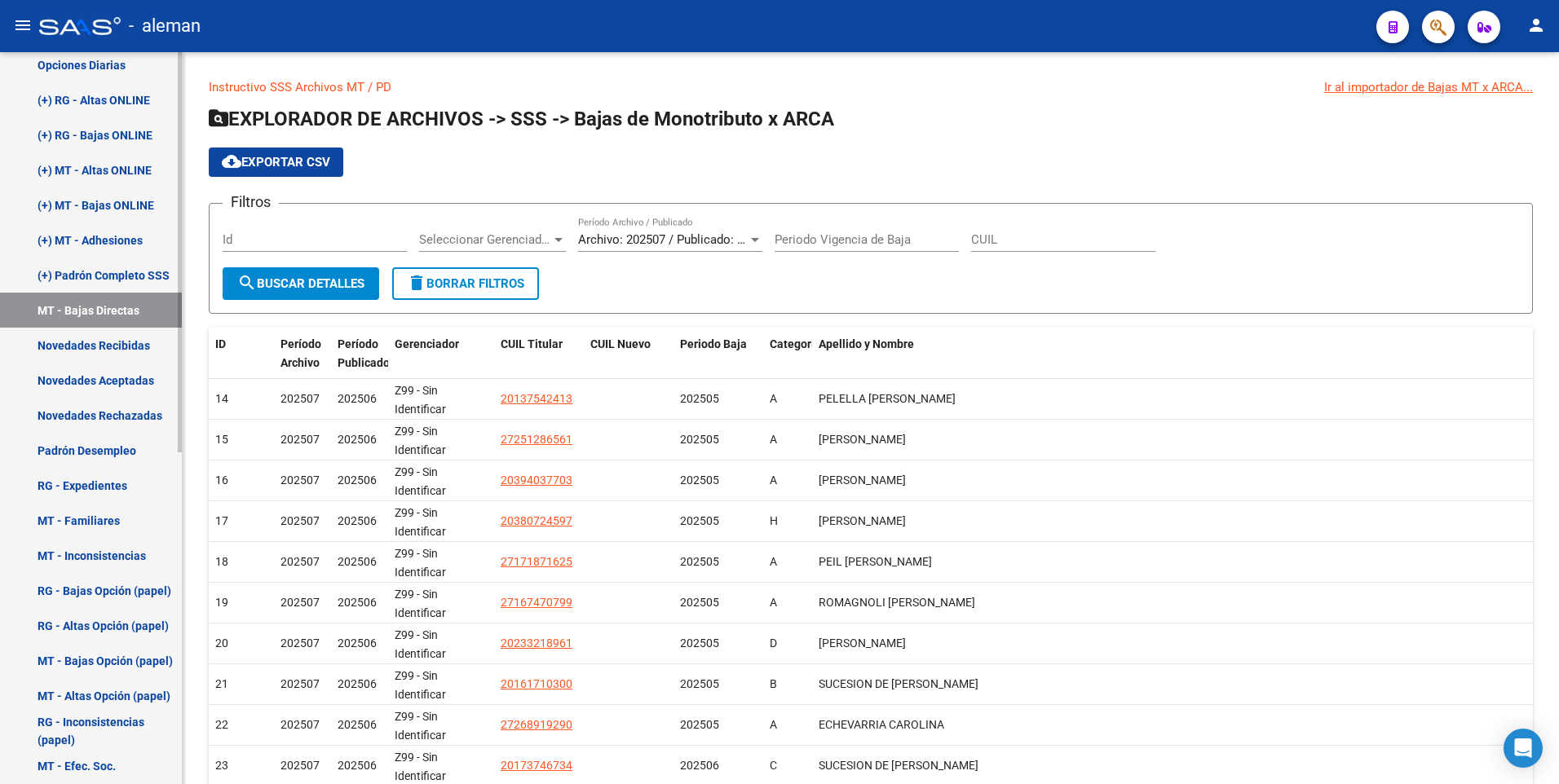
scroll to position [280, 0]
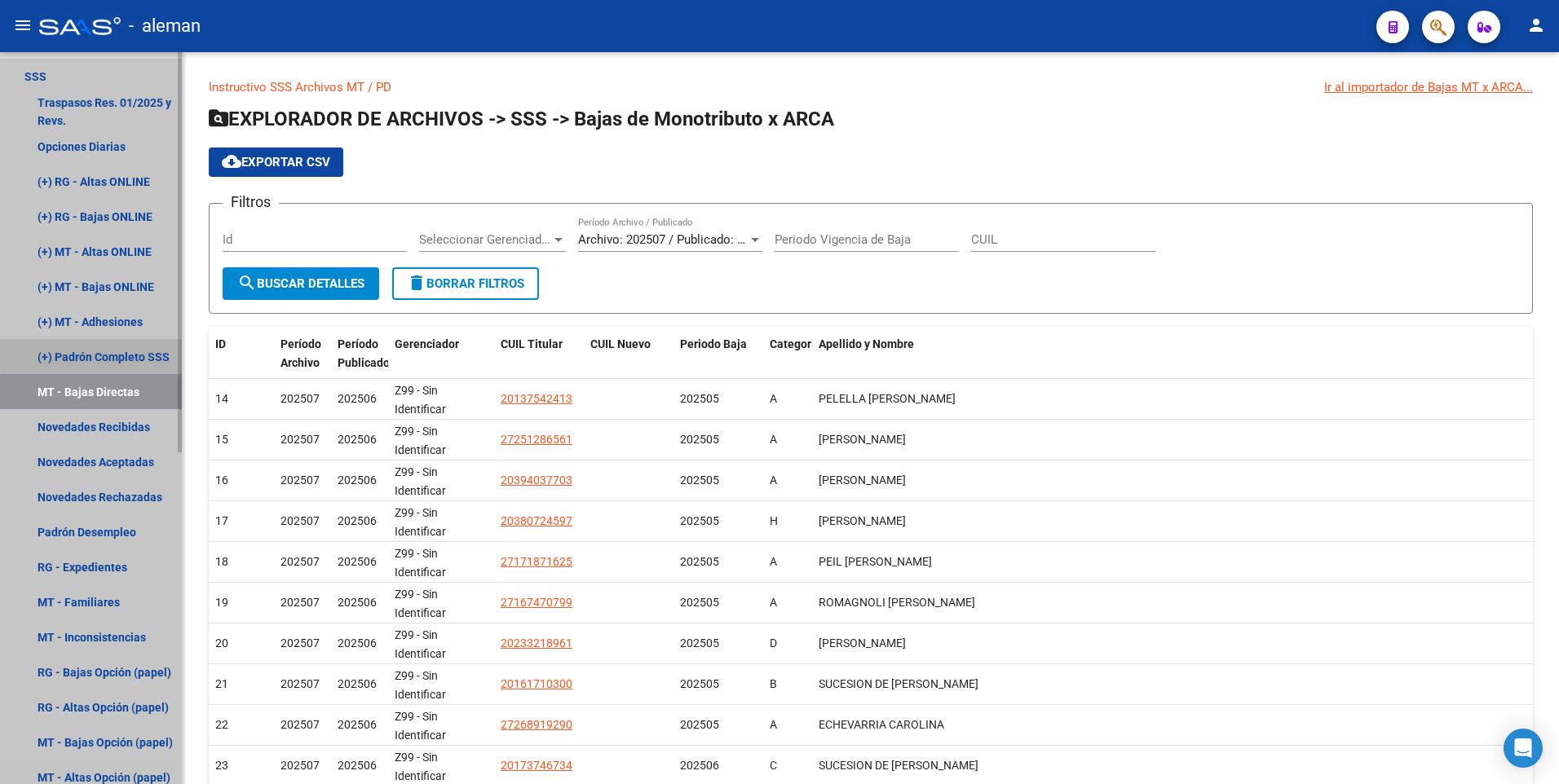
click at [125, 352] on link "(+) Padrón Completo SSS" at bounding box center [91, 356] width 182 height 35
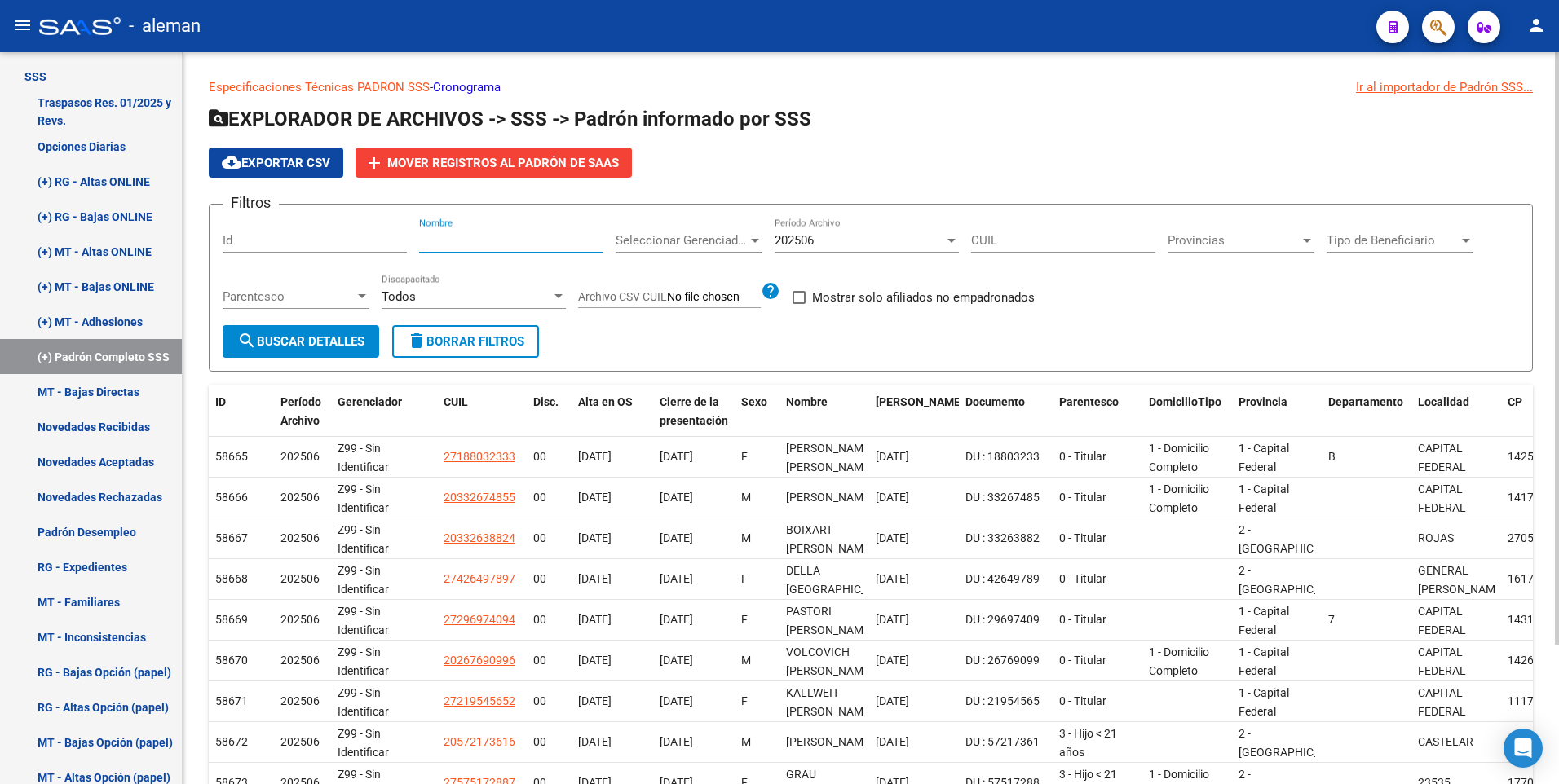
click at [432, 234] on input "Nombre" at bounding box center [511, 241] width 185 height 15
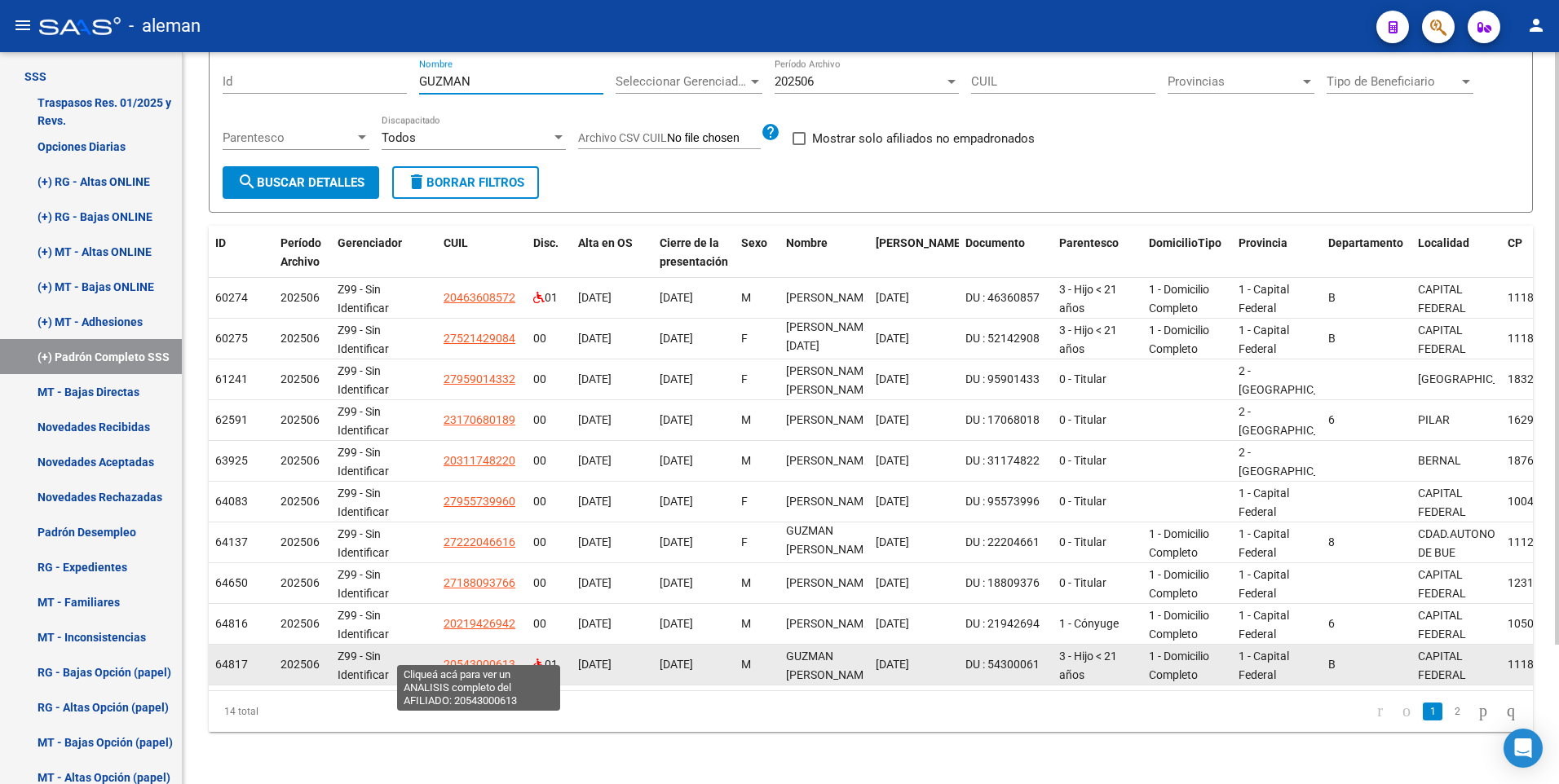
type input "GUZMAN"
click at [475, 657] on span "20543000613" at bounding box center [479, 664] width 72 height 13
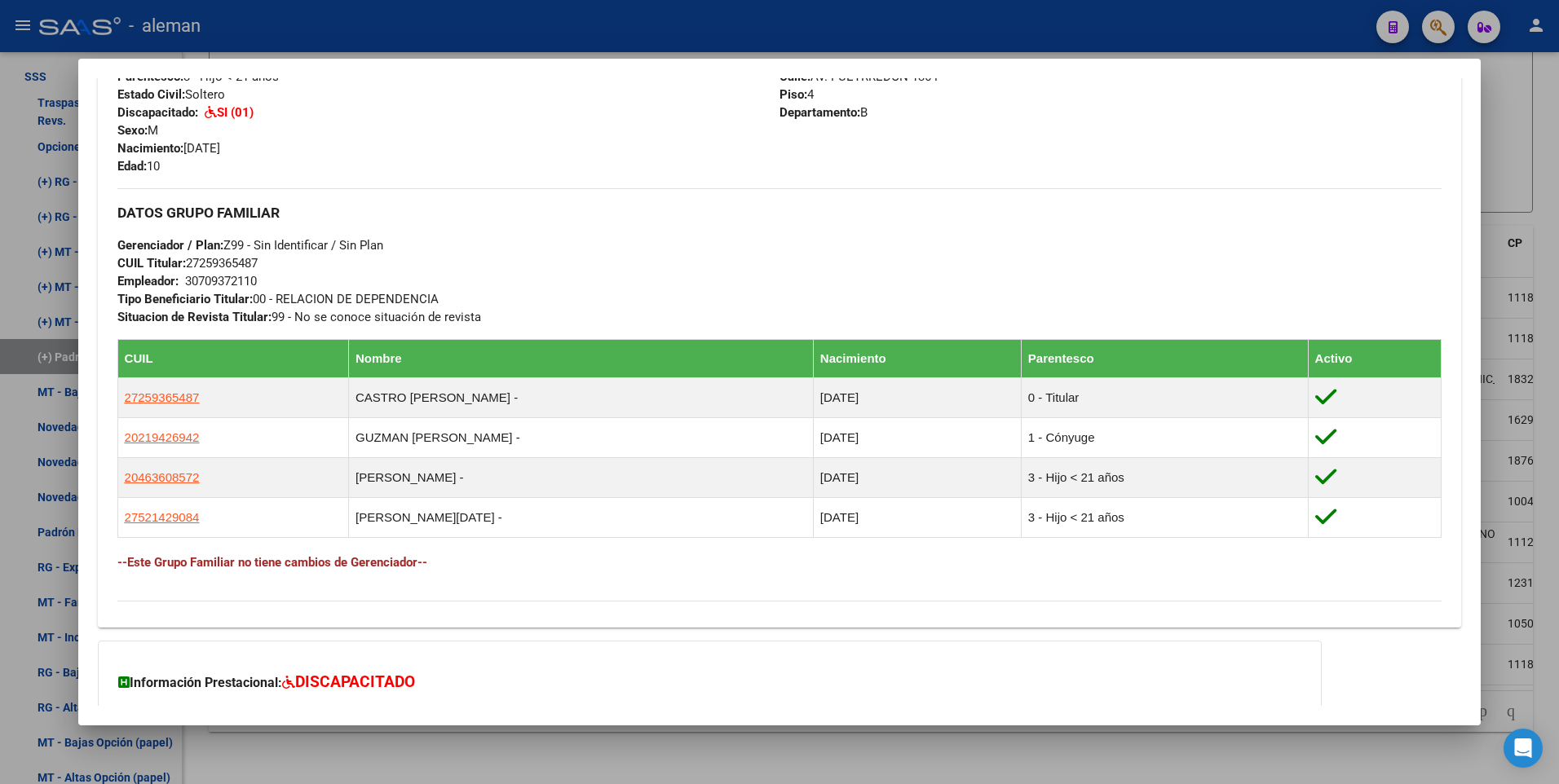
scroll to position [489, 0]
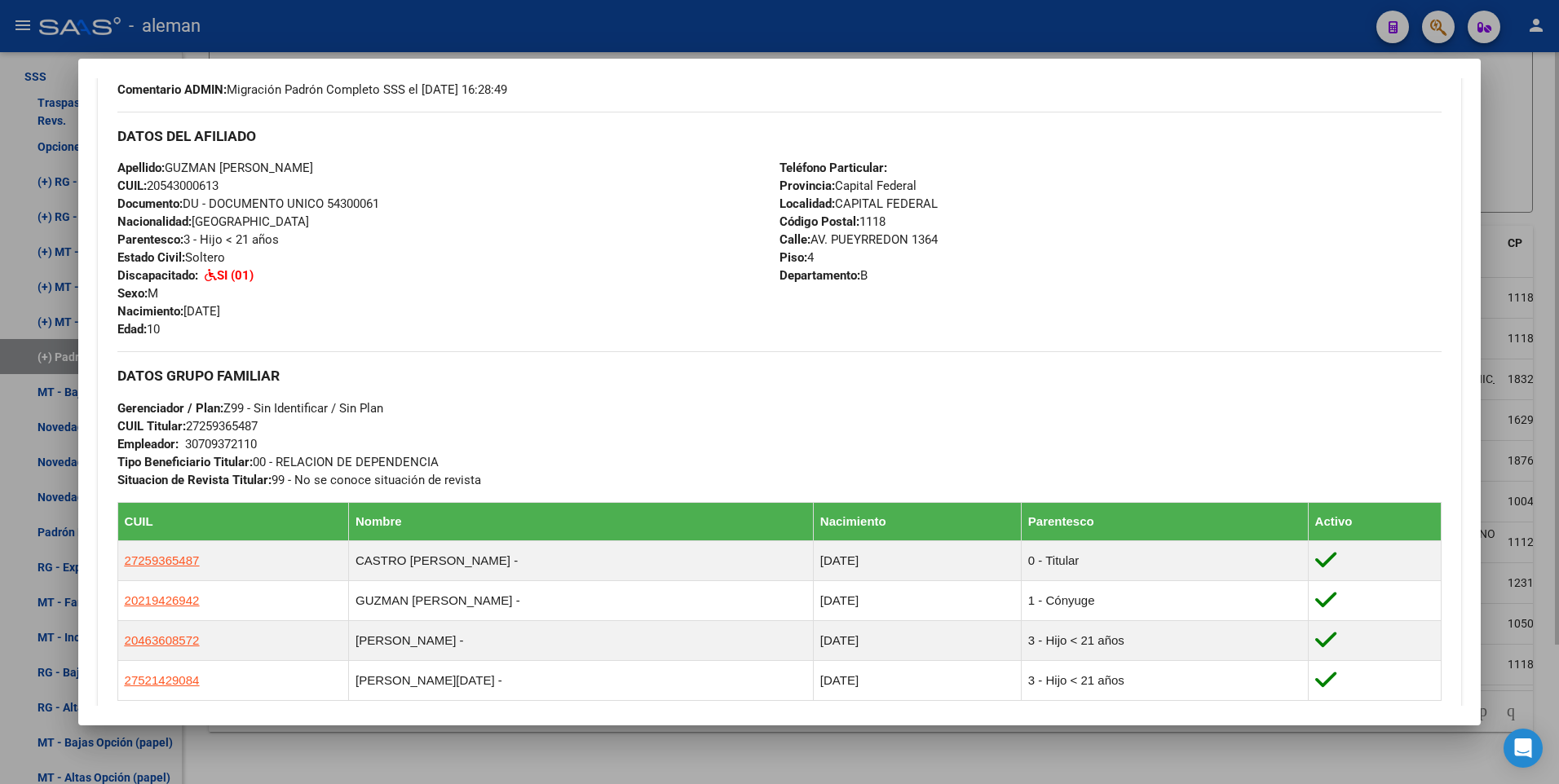
click at [1543, 184] on div at bounding box center [780, 392] width 1559 height 784
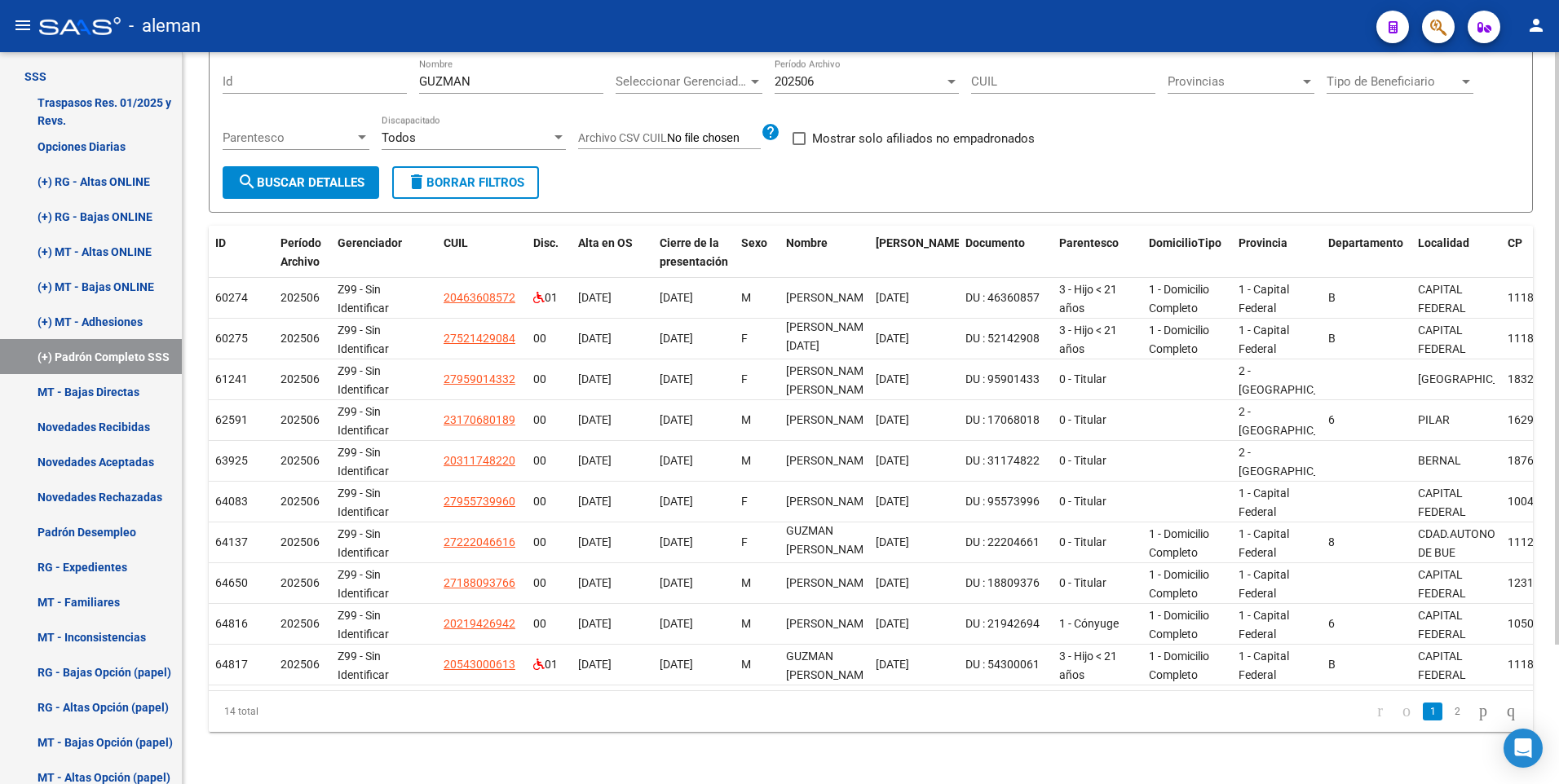
scroll to position [9, 0]
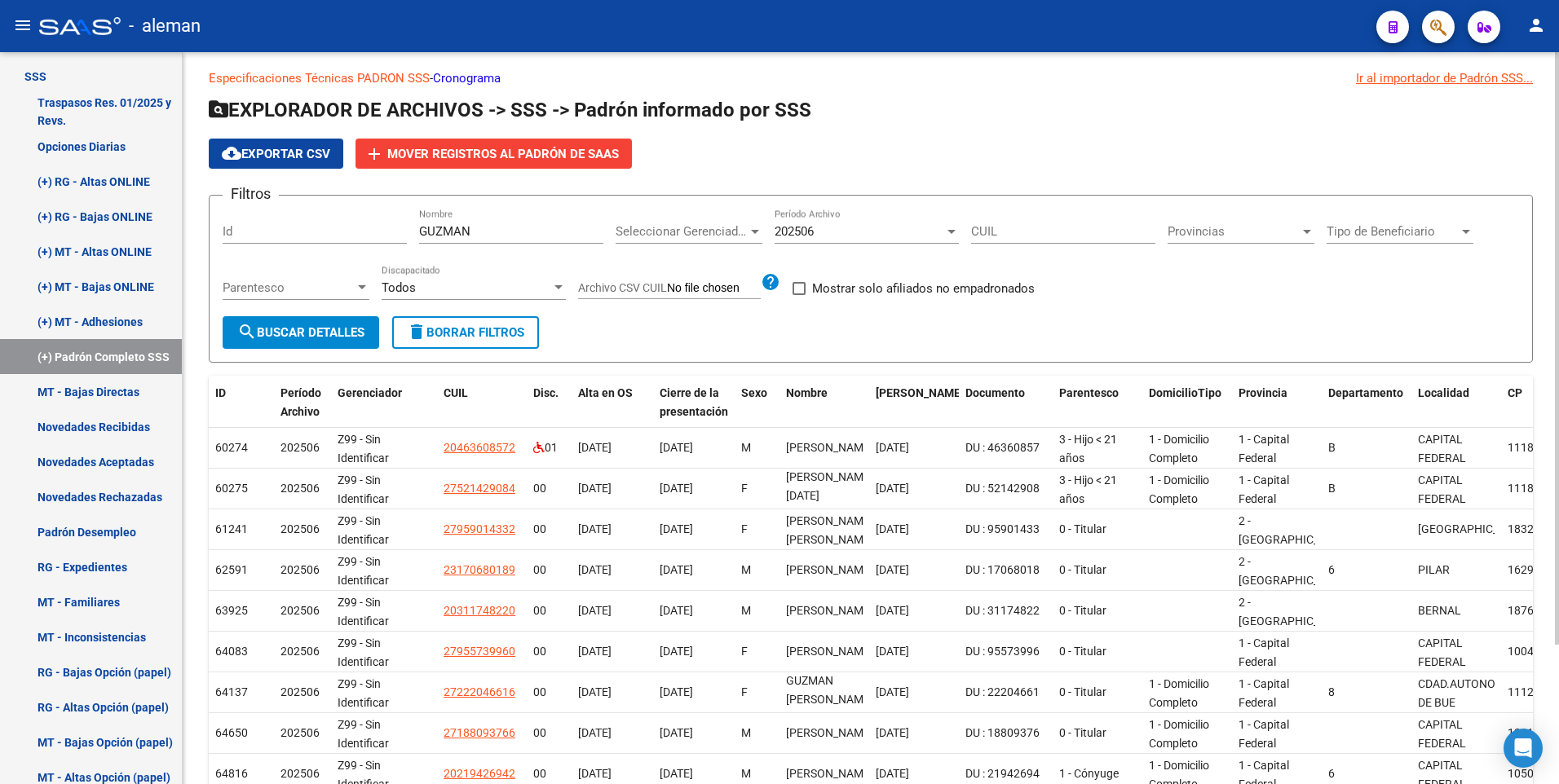
click at [947, 230] on div at bounding box center [952, 232] width 15 height 13
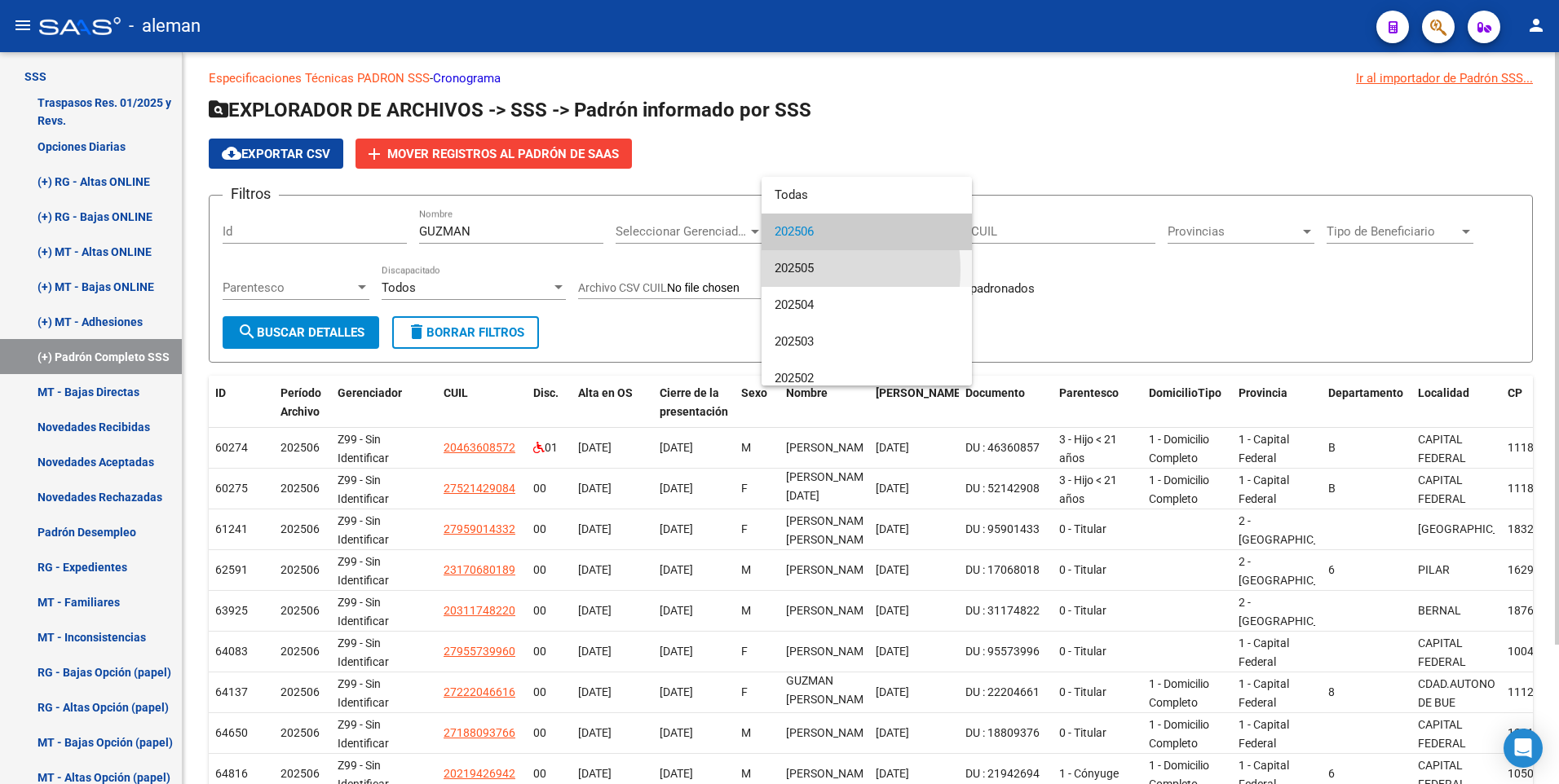
click at [789, 270] on span "202505" at bounding box center [866, 268] width 185 height 36
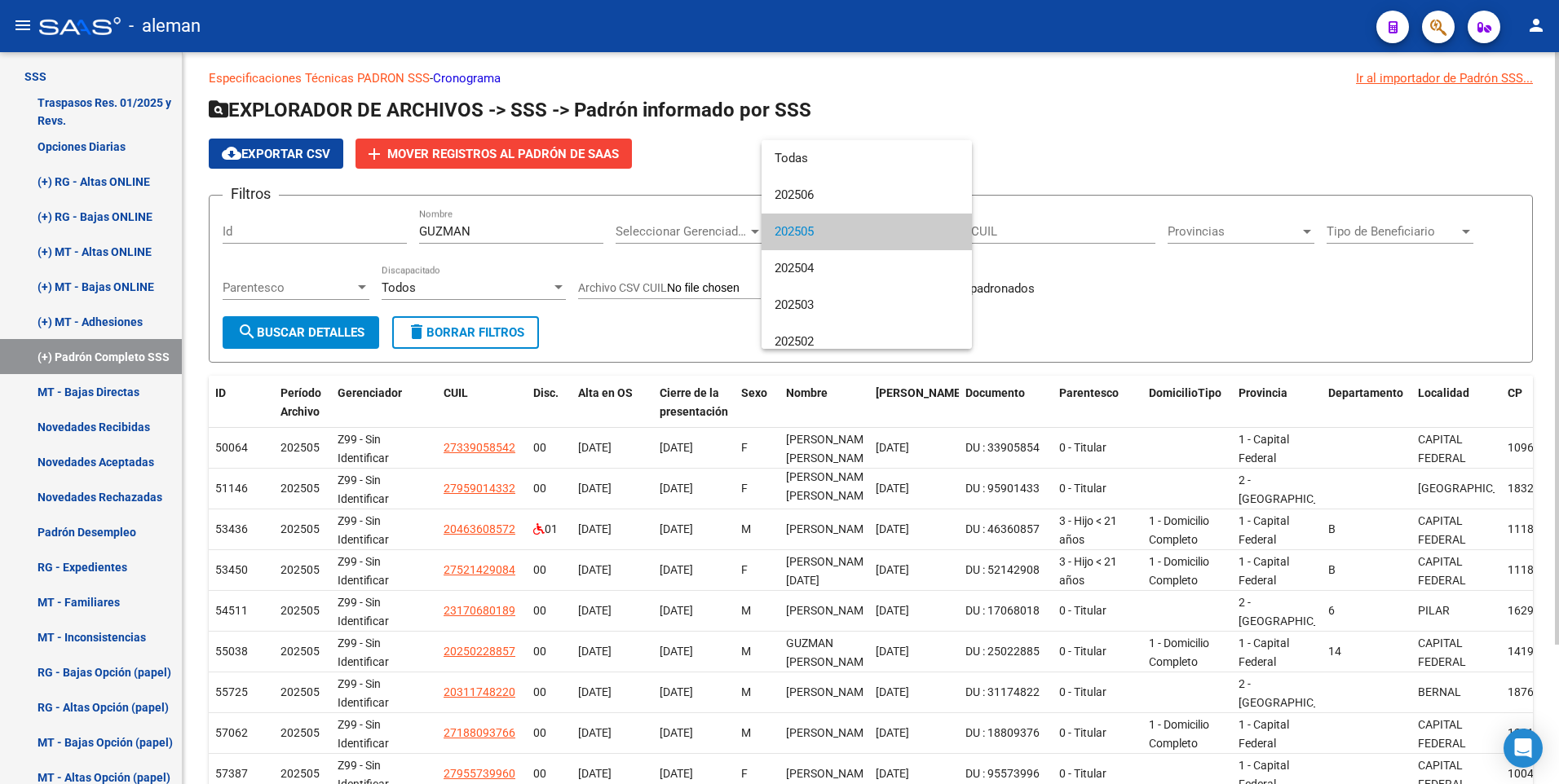
click at [1067, 313] on div at bounding box center [780, 392] width 1559 height 784
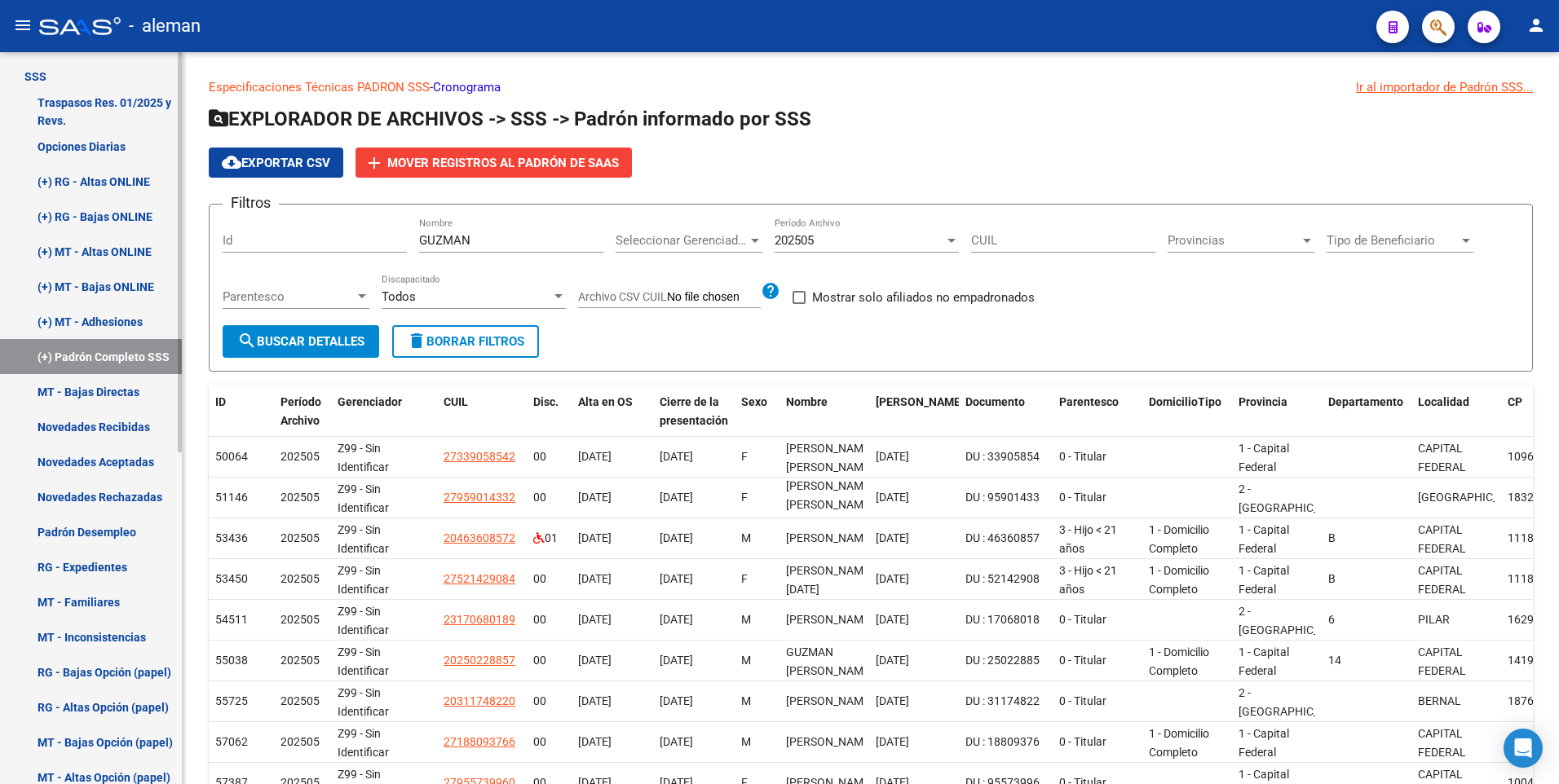
scroll to position [0, 0]
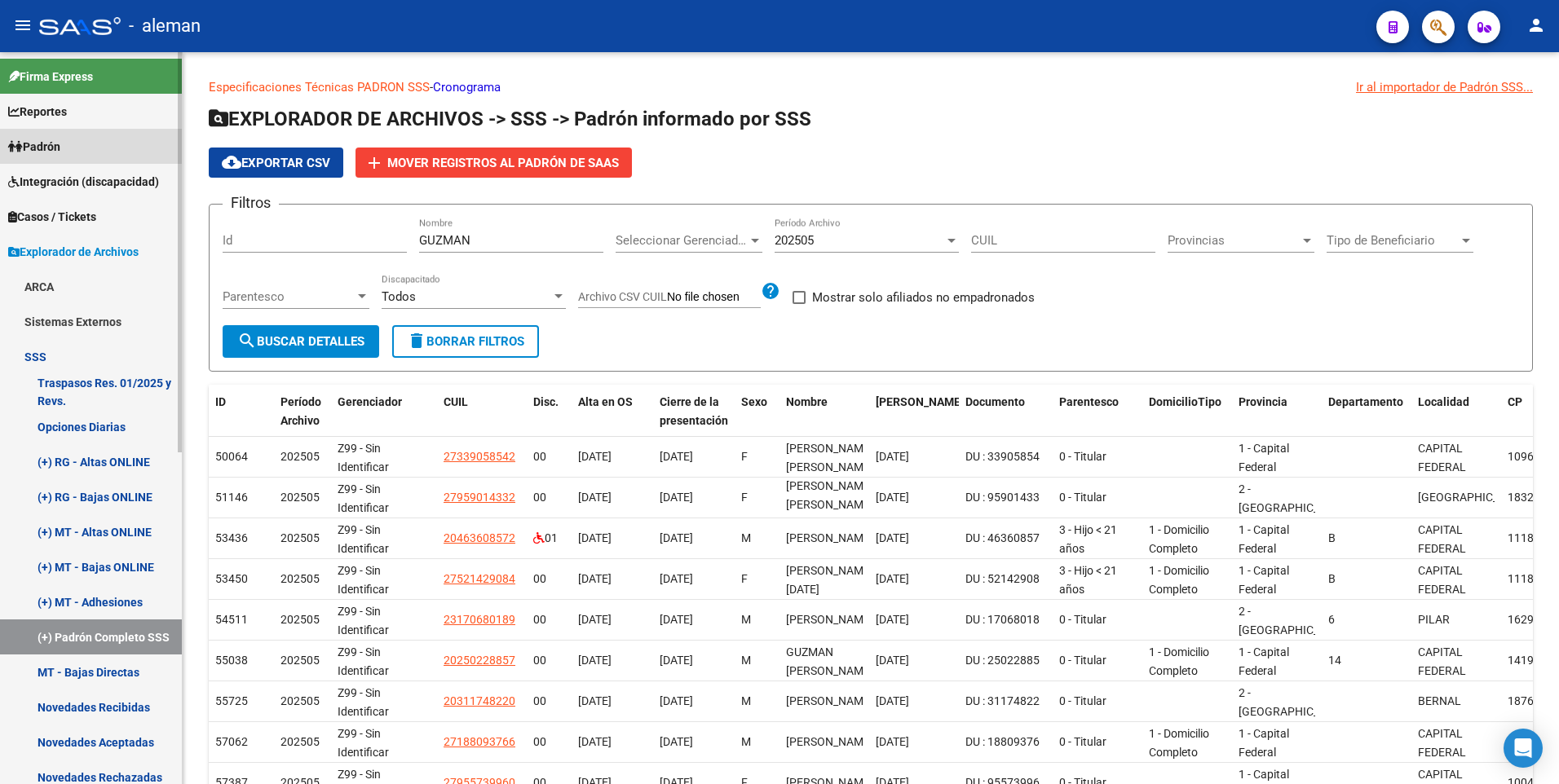
click at [60, 144] on span "Padrón" at bounding box center [34, 146] width 52 height 18
